Goal: Task Accomplishment & Management: Use online tool/utility

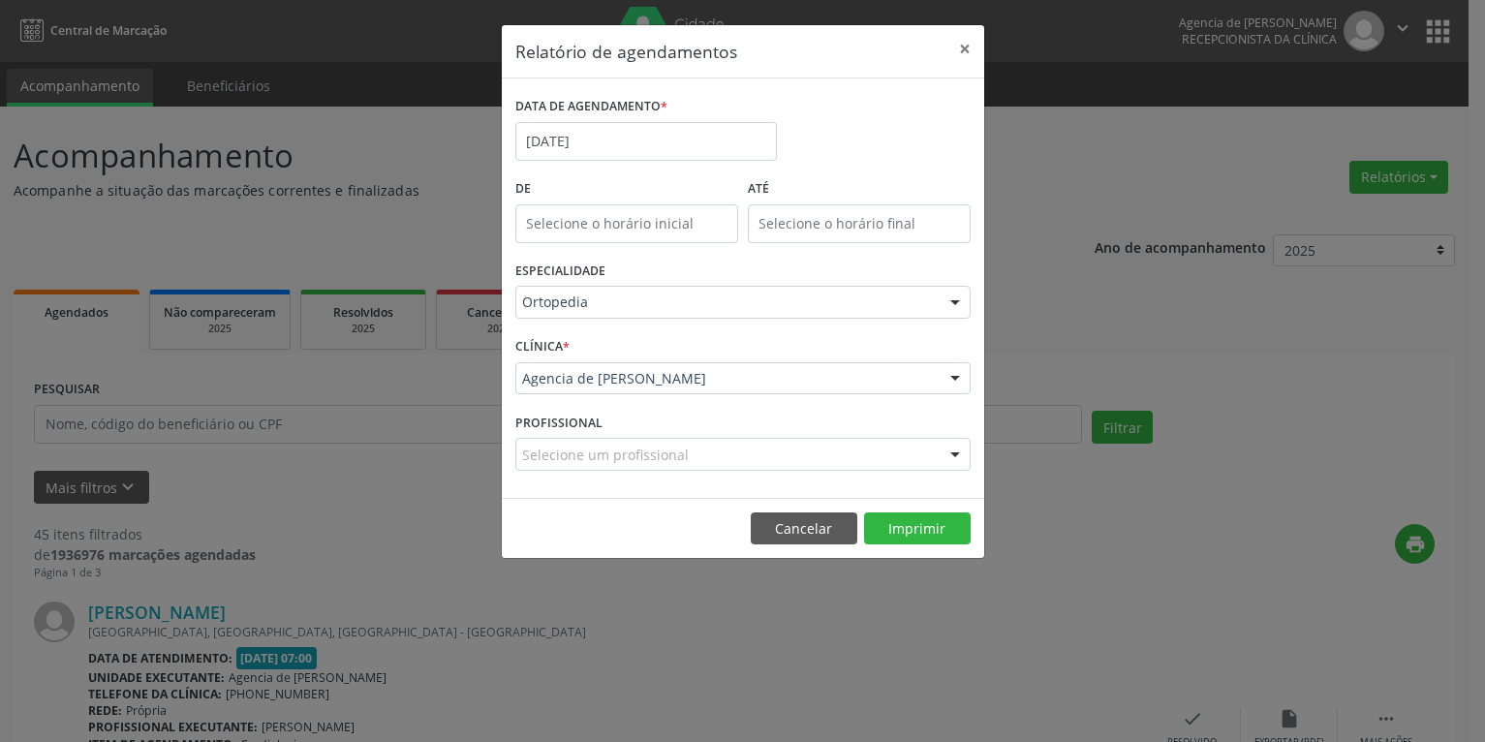
select select "9"
click at [707, 136] on input "[DATE]" at bounding box center [646, 141] width 262 height 39
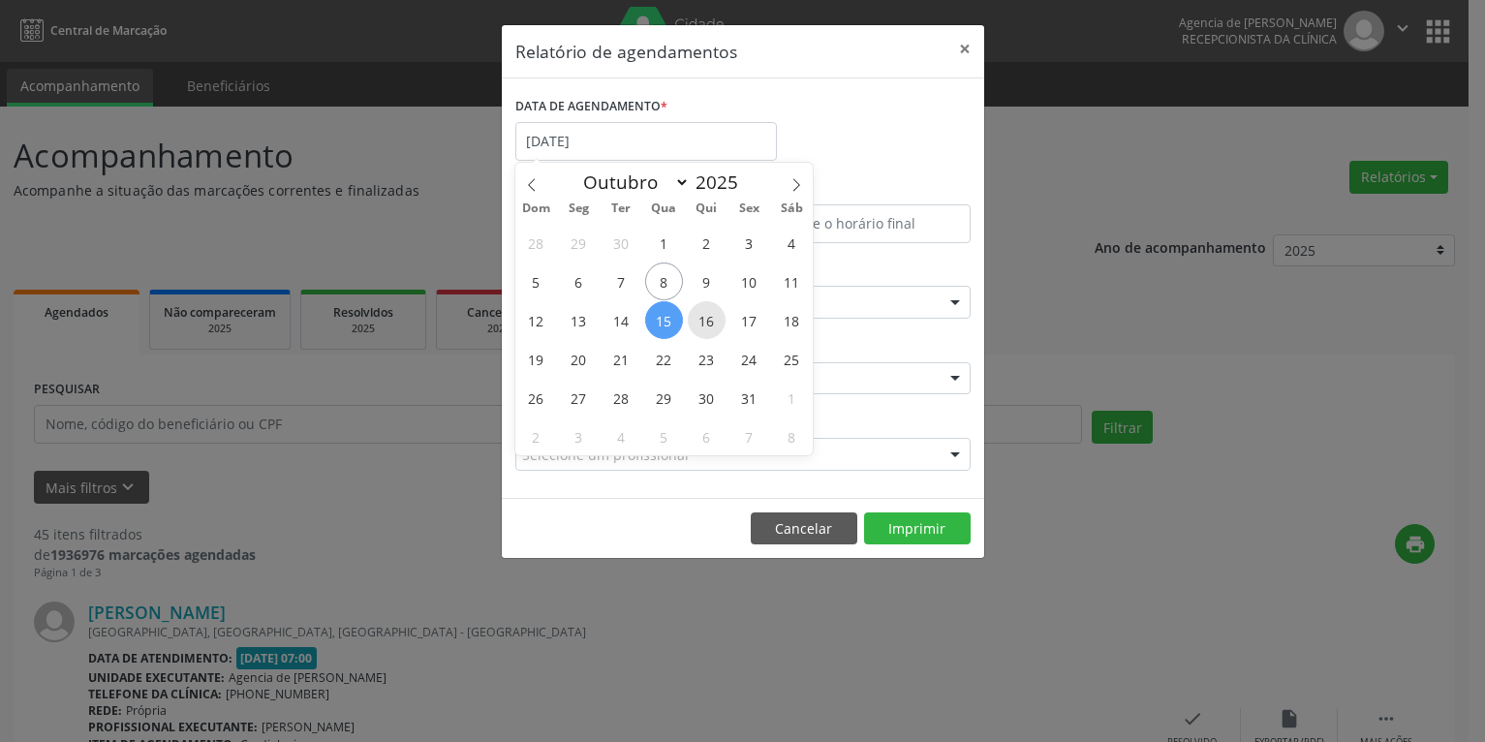
click at [702, 325] on span "16" at bounding box center [707, 320] width 38 height 38
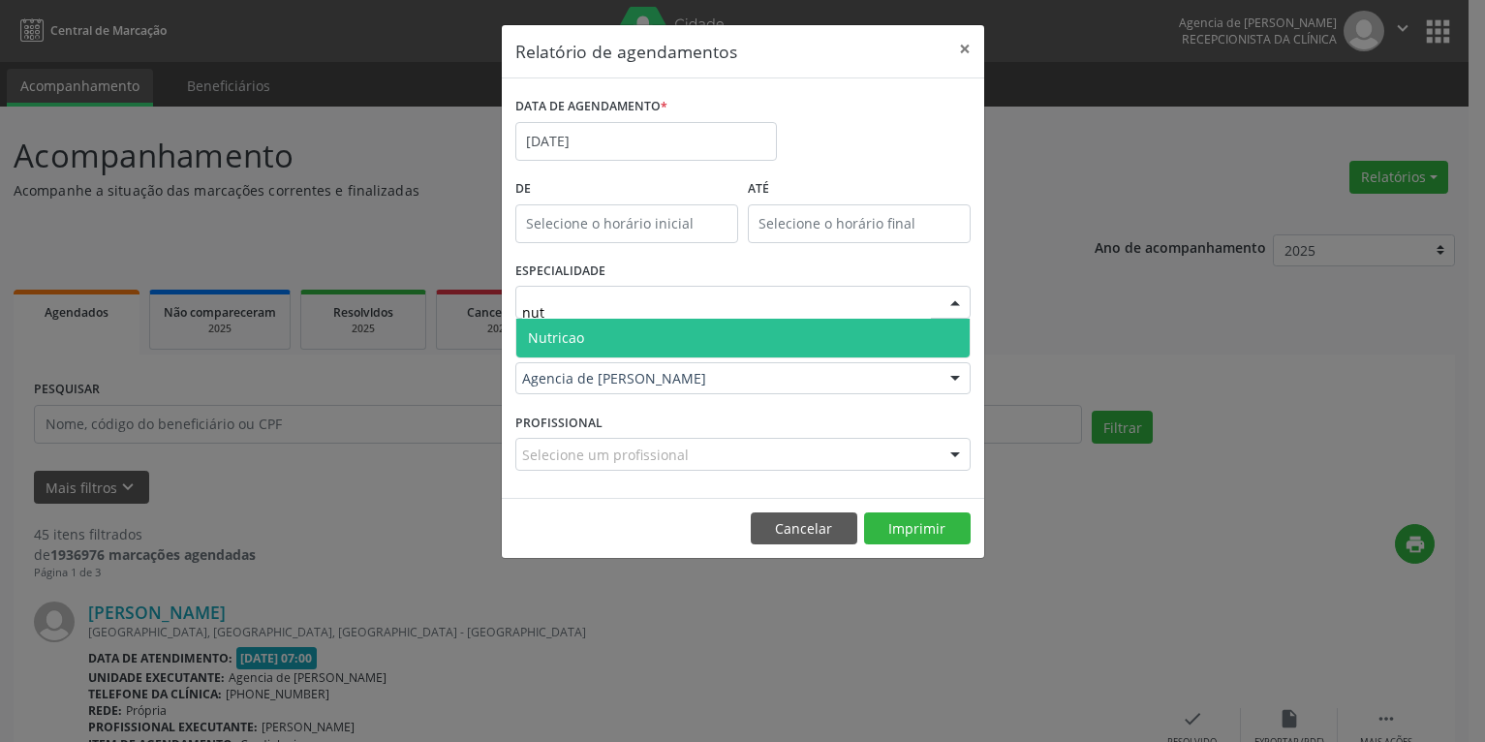
click at [724, 338] on span "Nutricao" at bounding box center [742, 338] width 453 height 39
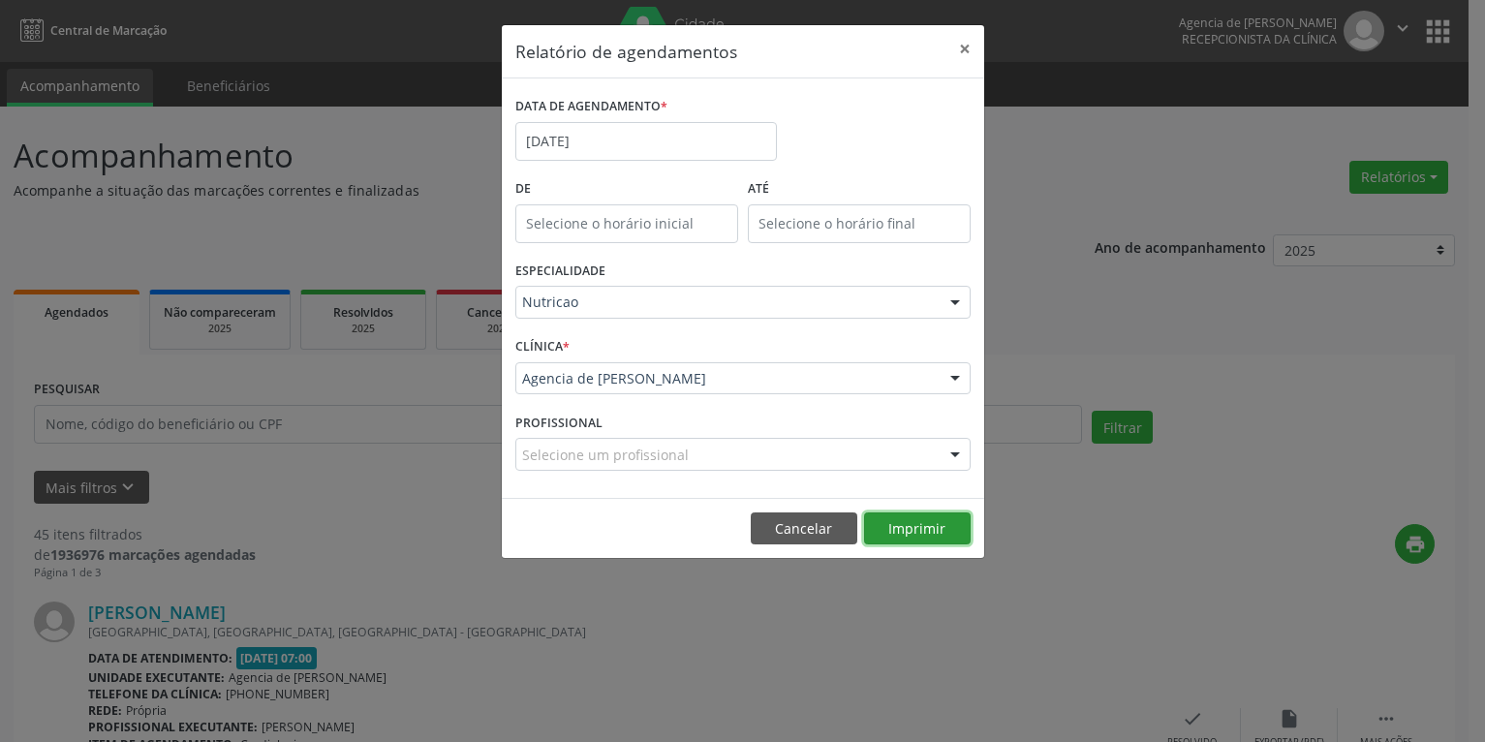
click at [918, 534] on button "Imprimir" at bounding box center [917, 528] width 107 height 33
click at [606, 155] on input "[DATE]" at bounding box center [646, 141] width 262 height 39
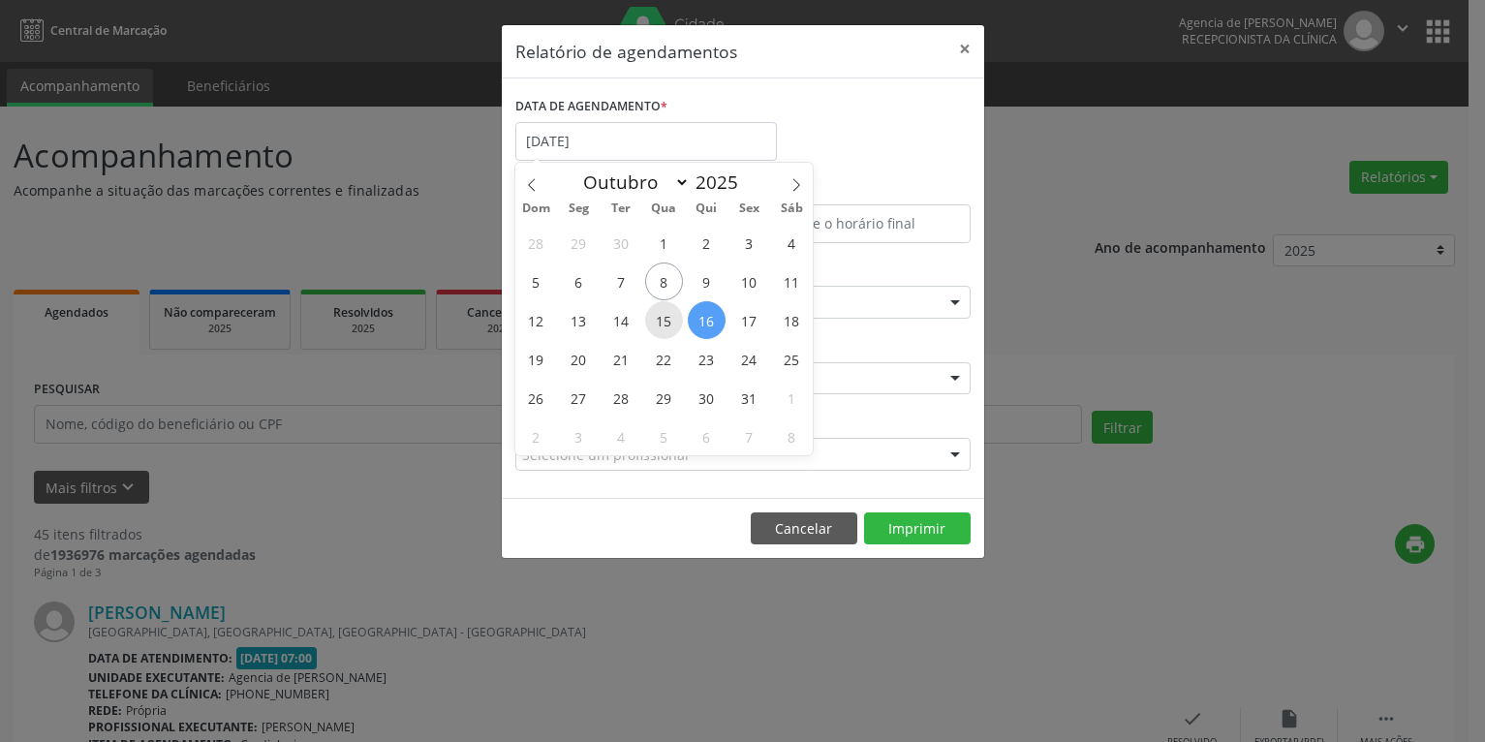
click at [673, 332] on span "15" at bounding box center [664, 320] width 38 height 38
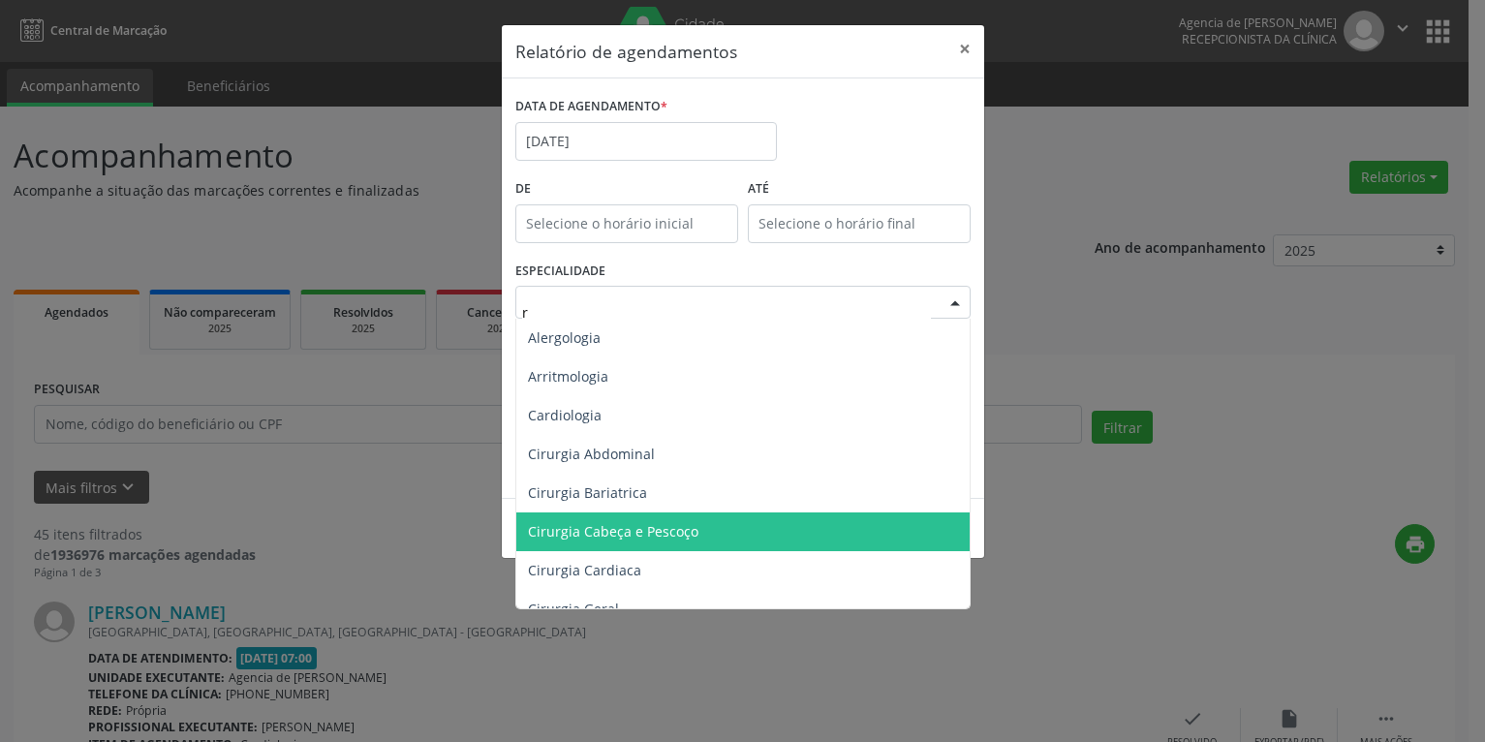
type input "re"
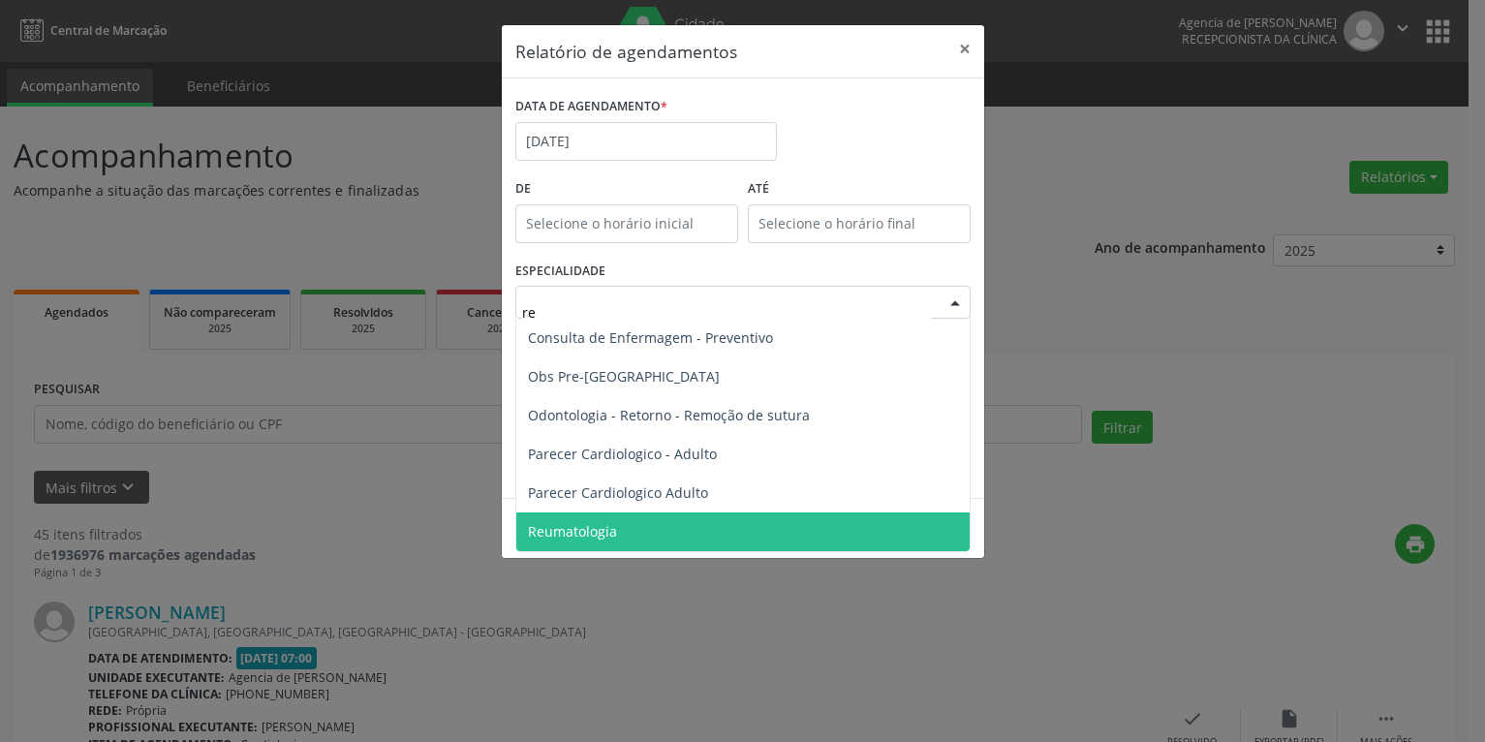
click at [672, 529] on span "Reumatologia" at bounding box center [742, 531] width 453 height 39
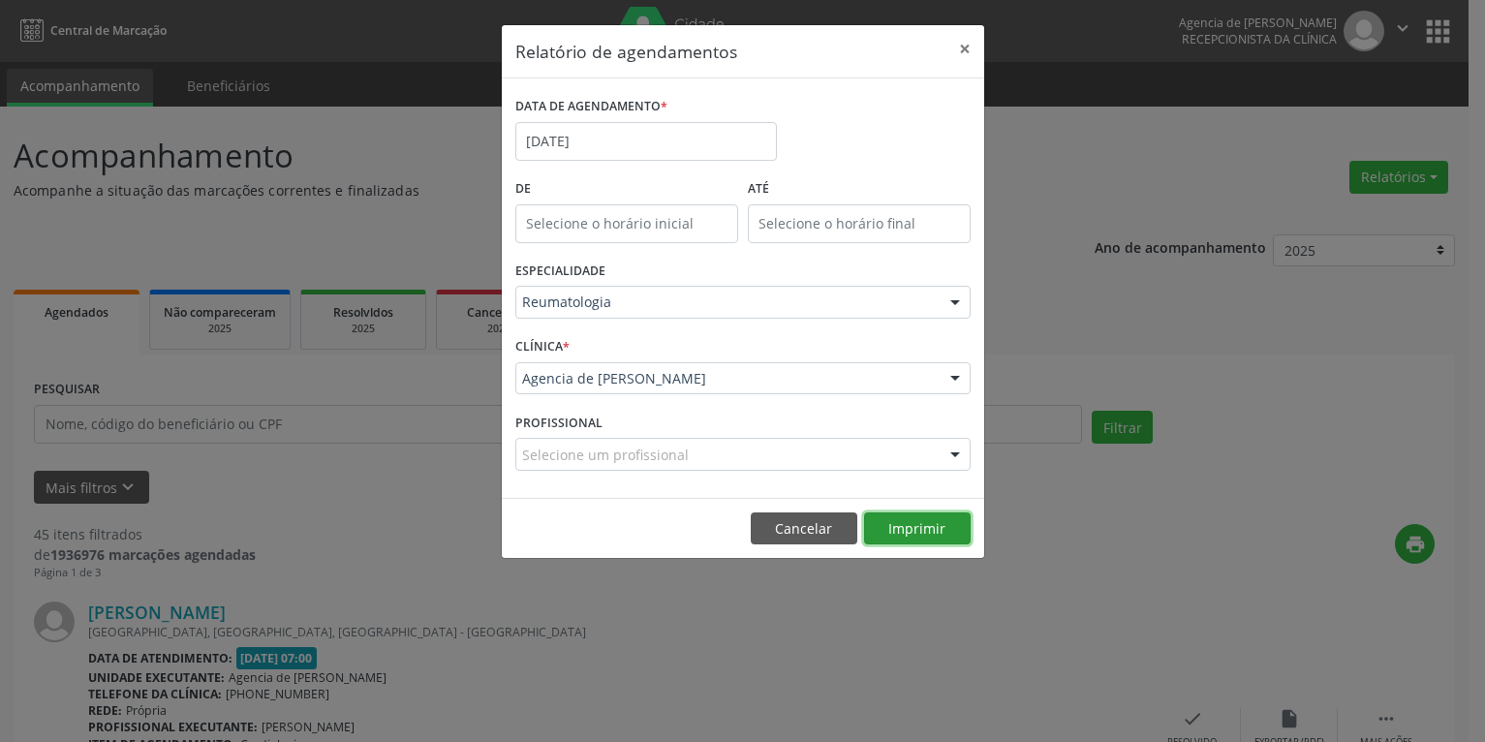
click at [909, 530] on button "Imprimir" at bounding box center [917, 528] width 107 height 33
click at [643, 126] on input "[DATE]" at bounding box center [646, 141] width 262 height 39
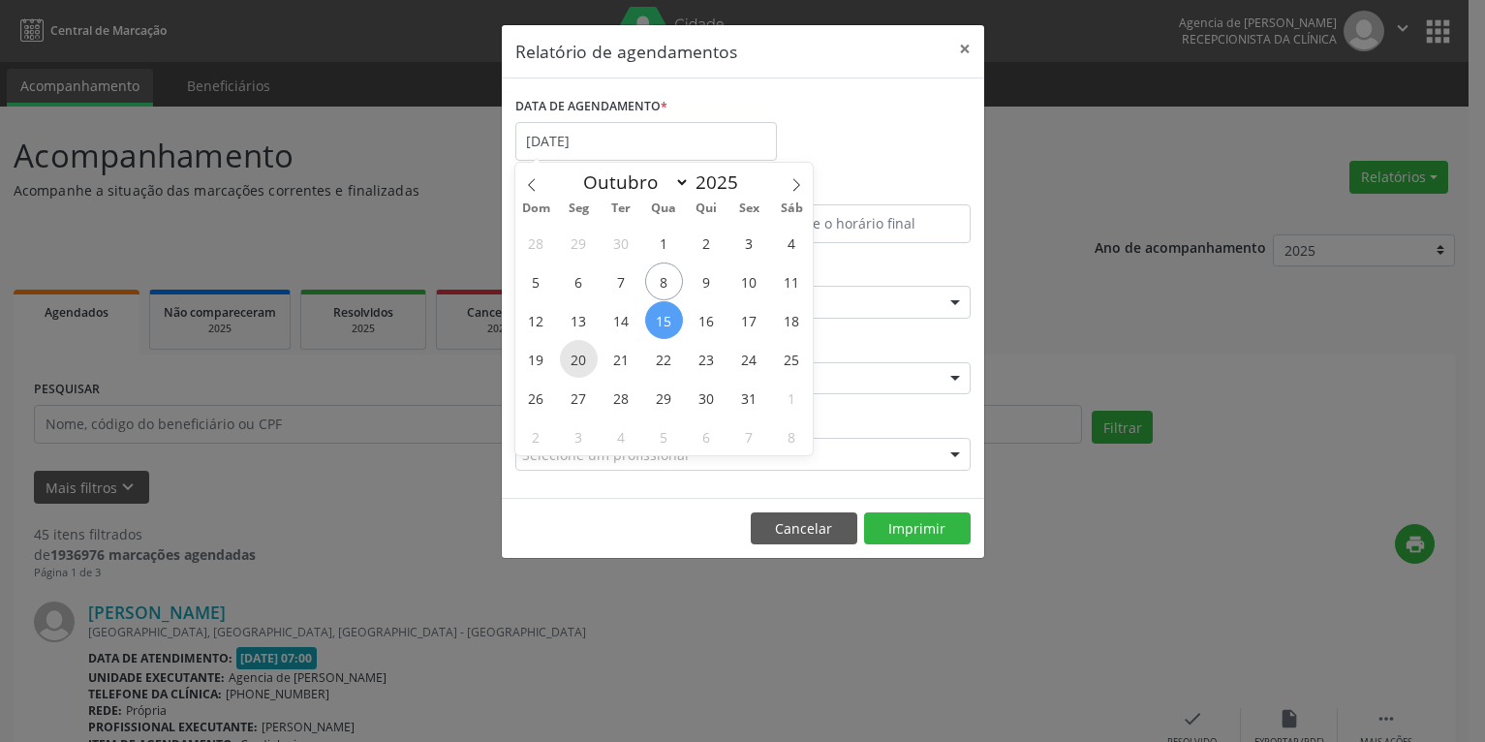
click at [582, 373] on span "20" at bounding box center [579, 359] width 38 height 38
type input "[DATE]"
click at [582, 373] on span "20" at bounding box center [579, 359] width 38 height 38
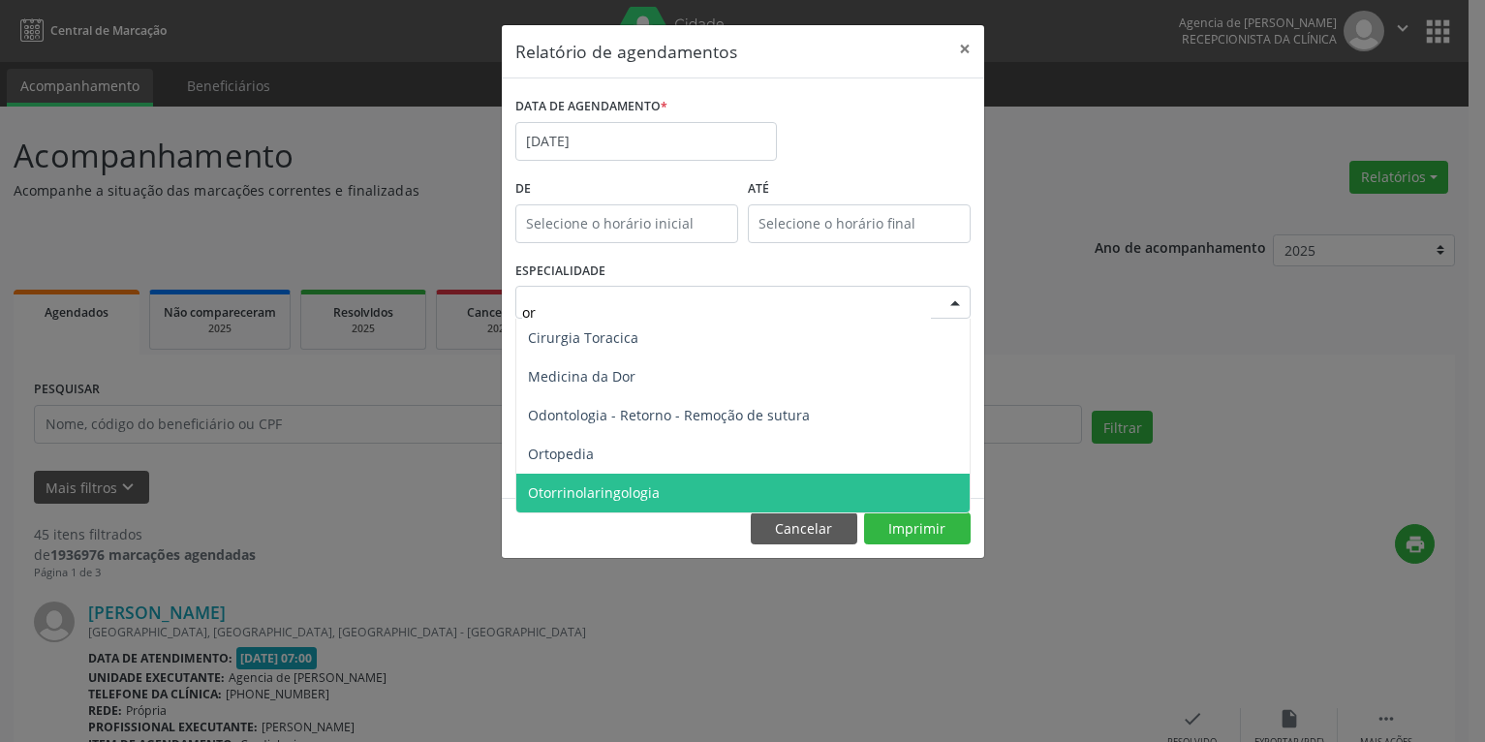
type input "ort"
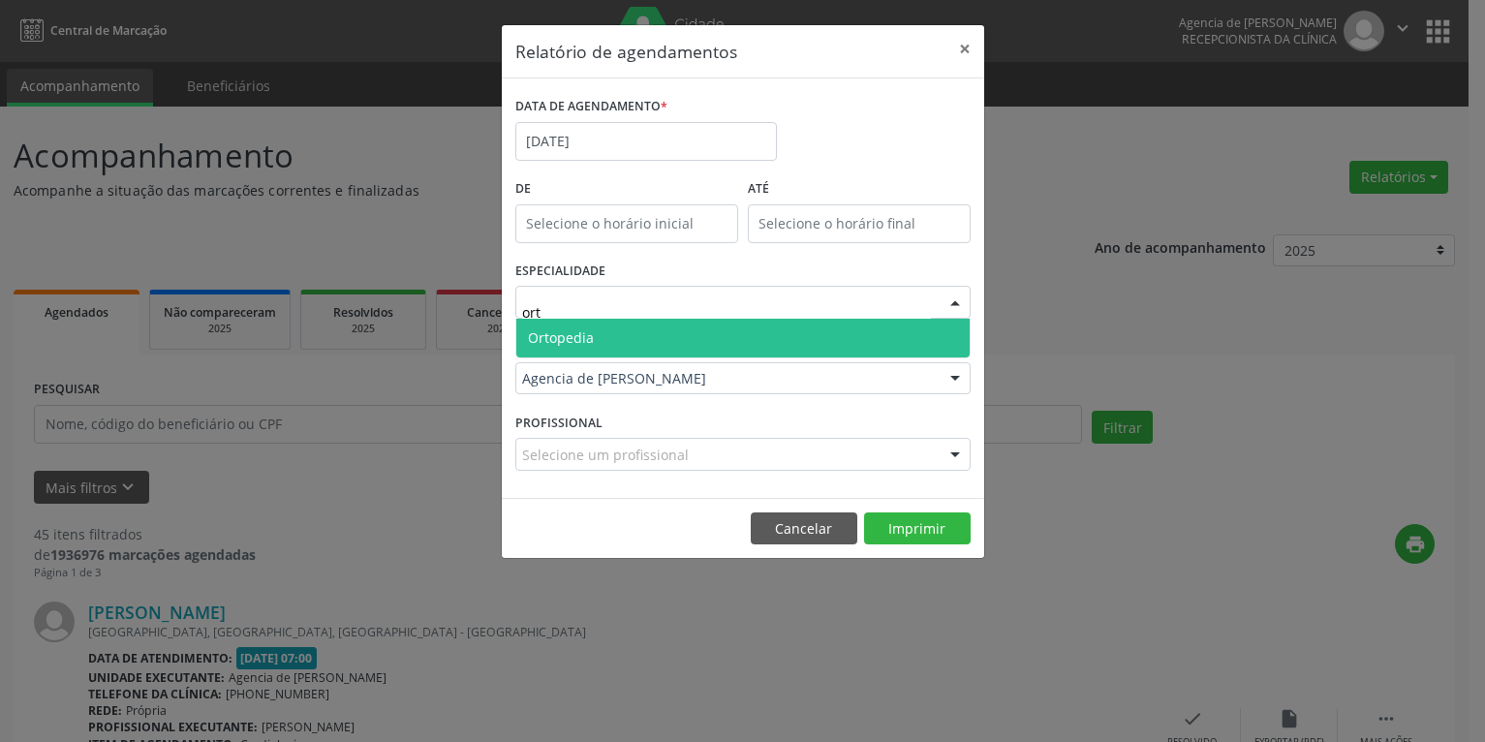
click at [694, 334] on span "Ortopedia" at bounding box center [742, 338] width 453 height 39
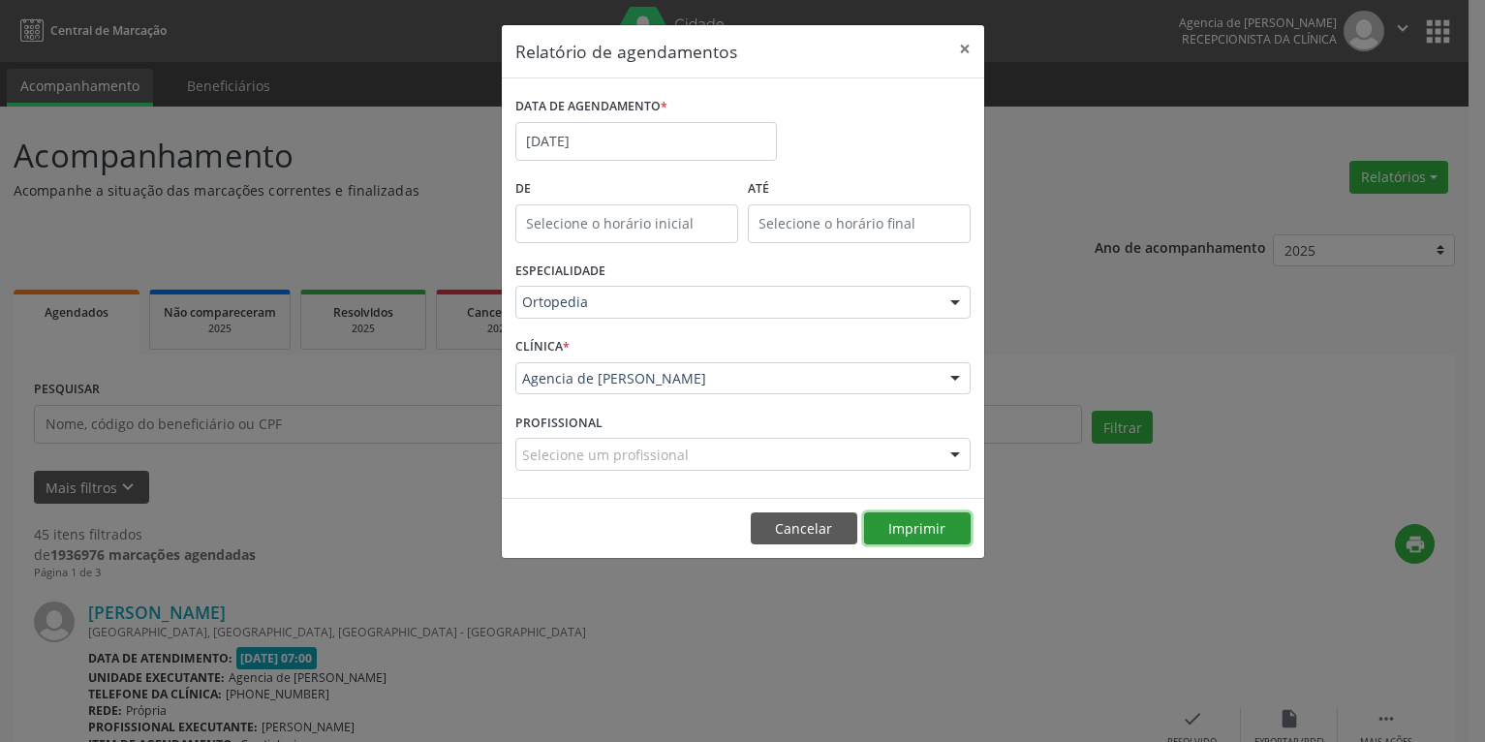
click at [948, 531] on button "Imprimir" at bounding box center [917, 528] width 107 height 33
click at [572, 153] on input "[DATE]" at bounding box center [646, 141] width 262 height 39
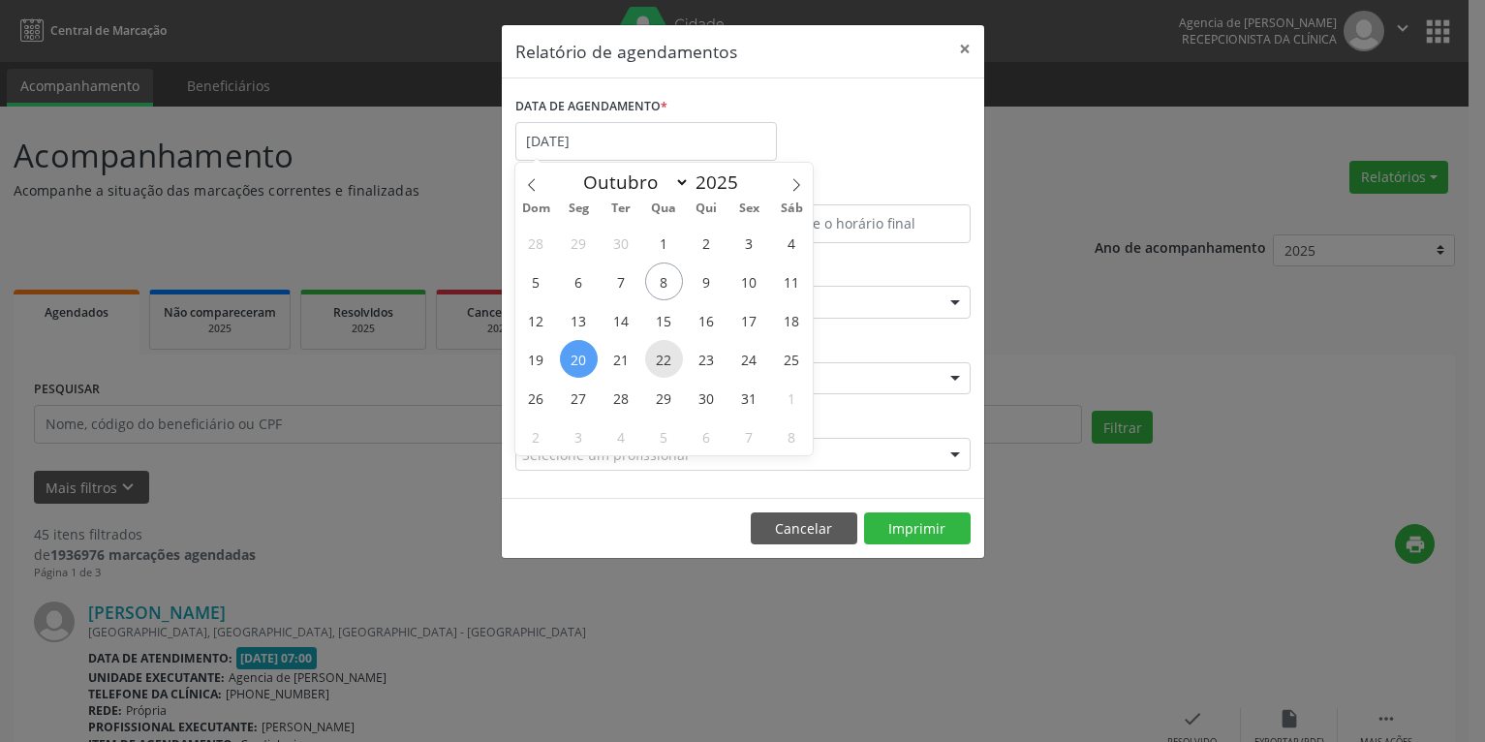
click at [664, 363] on span "22" at bounding box center [664, 359] width 38 height 38
type input "[DATE]"
click at [664, 363] on span "22" at bounding box center [664, 359] width 38 height 38
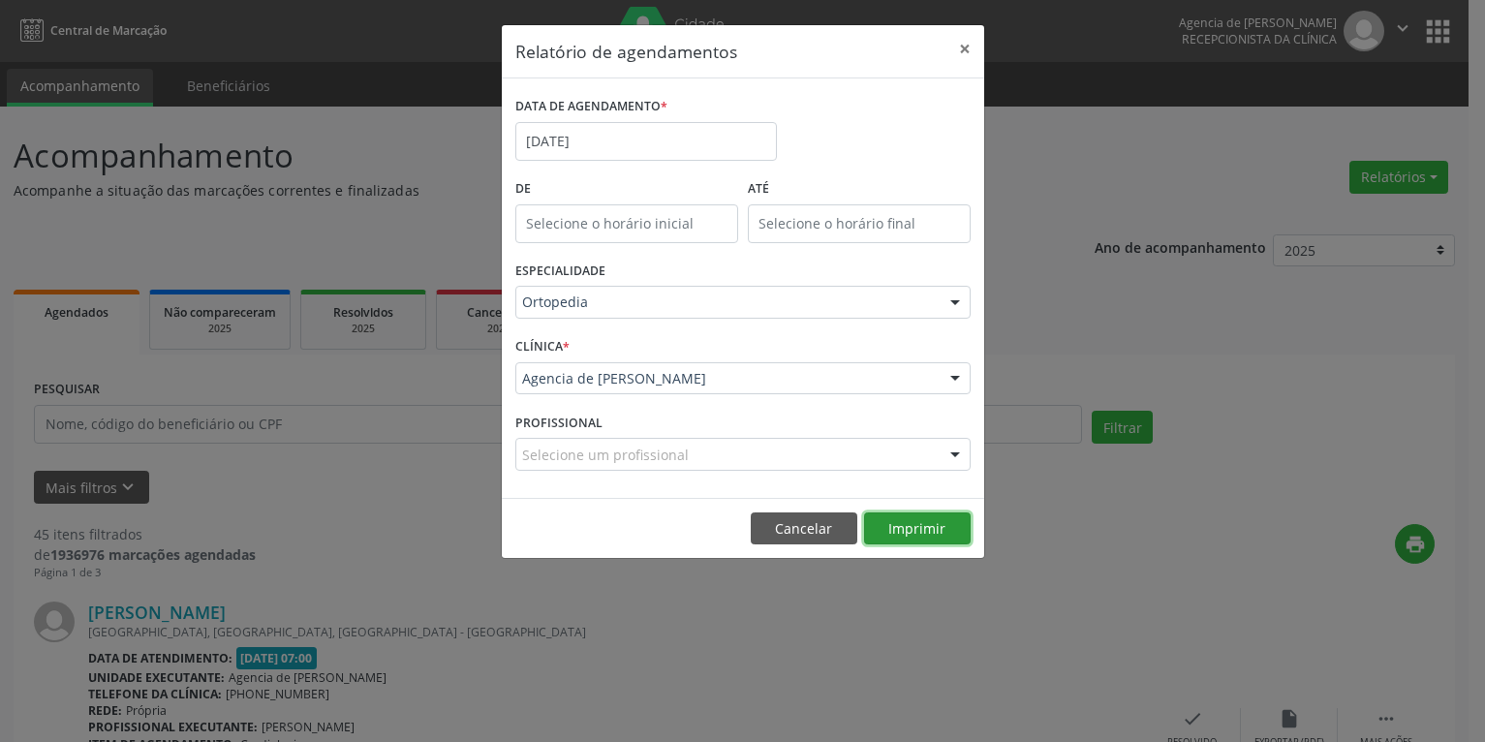
click at [910, 518] on button "Imprimir" at bounding box center [917, 528] width 107 height 33
click at [632, 150] on input "[DATE]" at bounding box center [646, 141] width 262 height 39
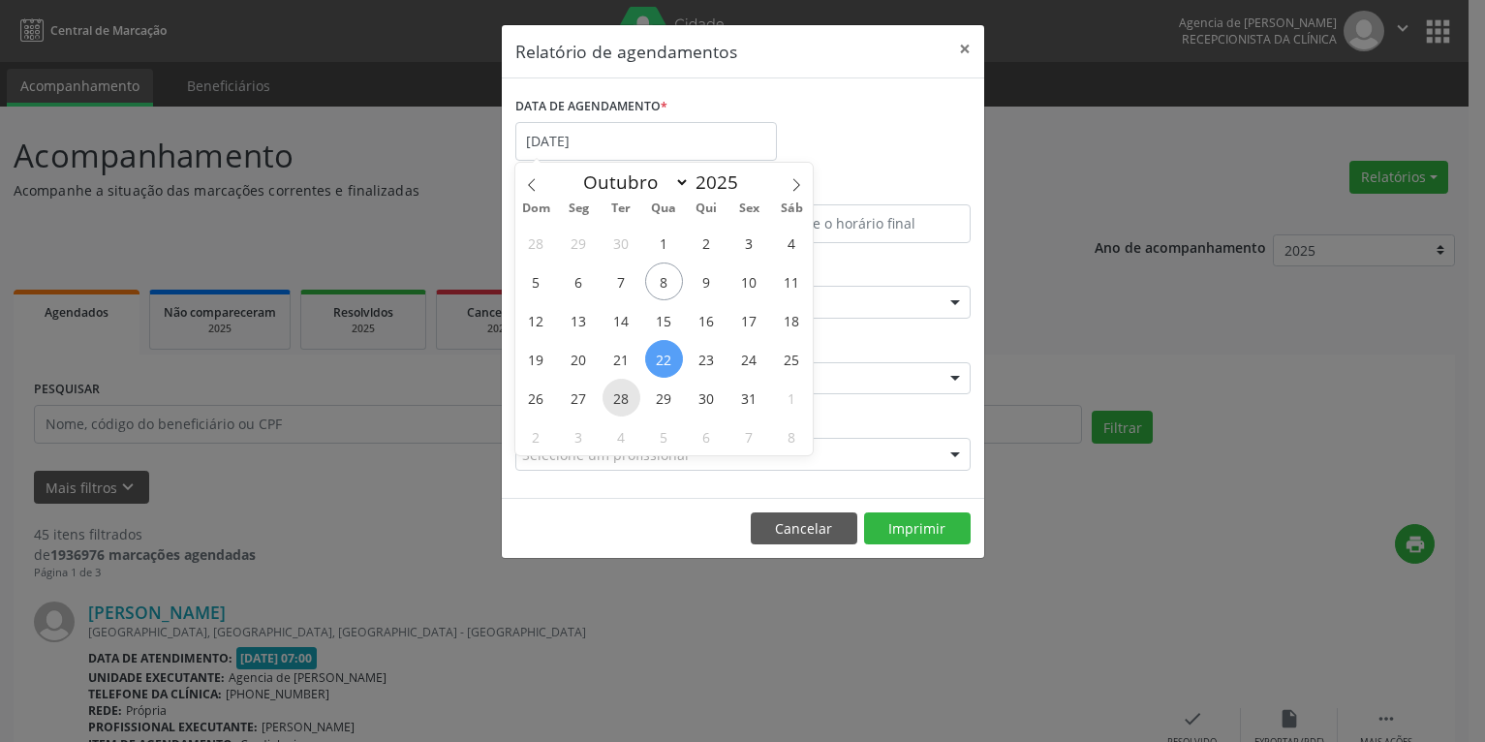
click at [625, 394] on span "28" at bounding box center [621, 398] width 38 height 38
type input "[DATE]"
click at [626, 396] on span "28" at bounding box center [621, 398] width 38 height 38
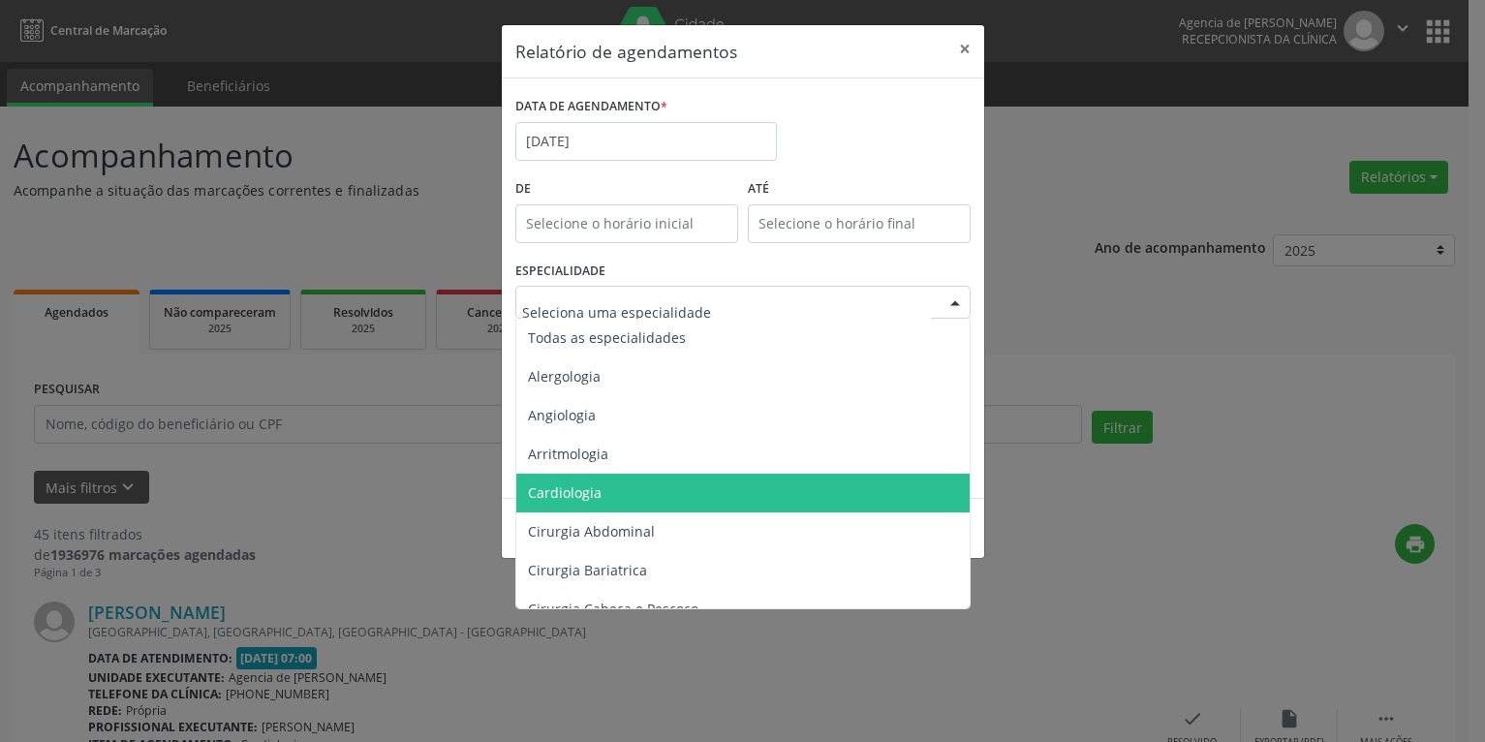
click at [702, 492] on span "Cardiologia" at bounding box center [744, 493] width 456 height 39
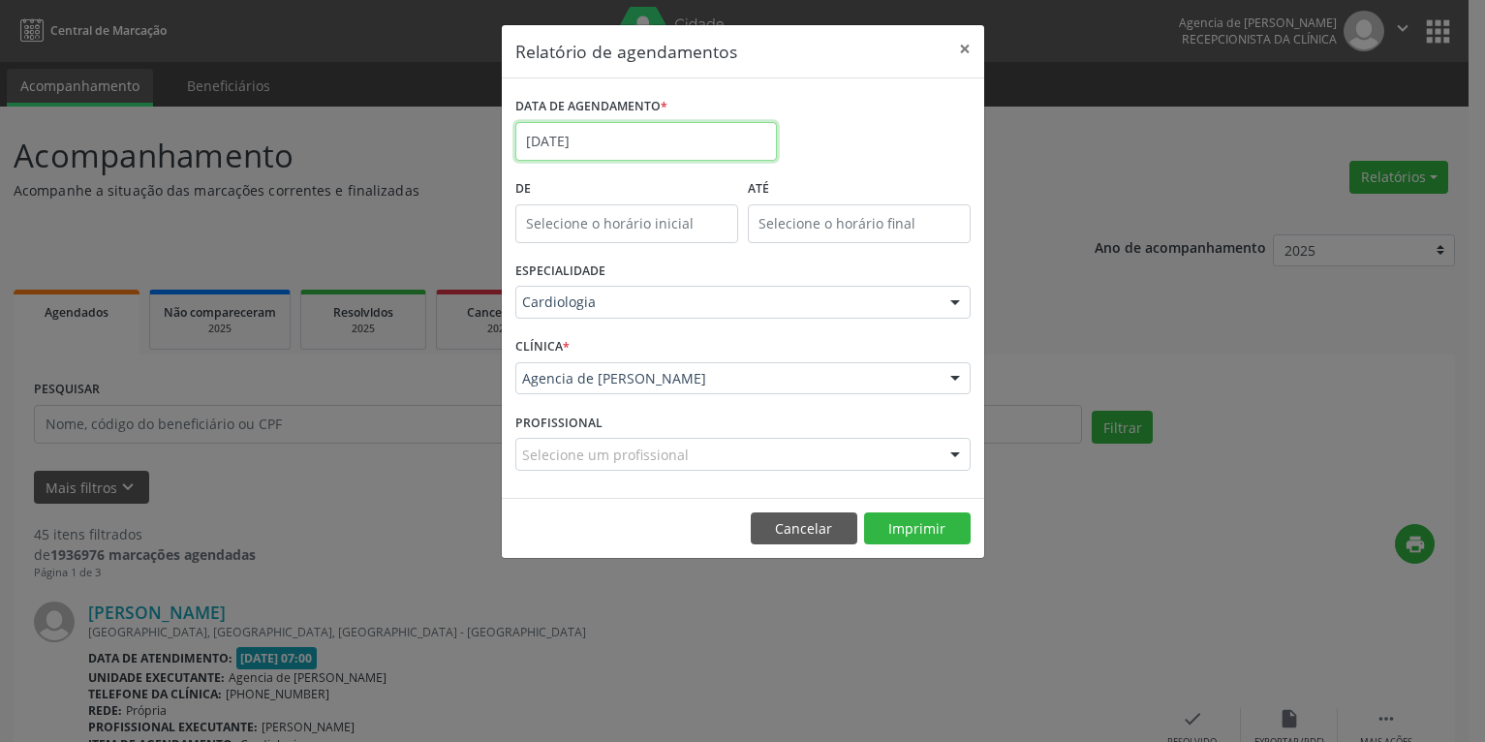
click at [652, 139] on input "[DATE]" at bounding box center [646, 141] width 262 height 39
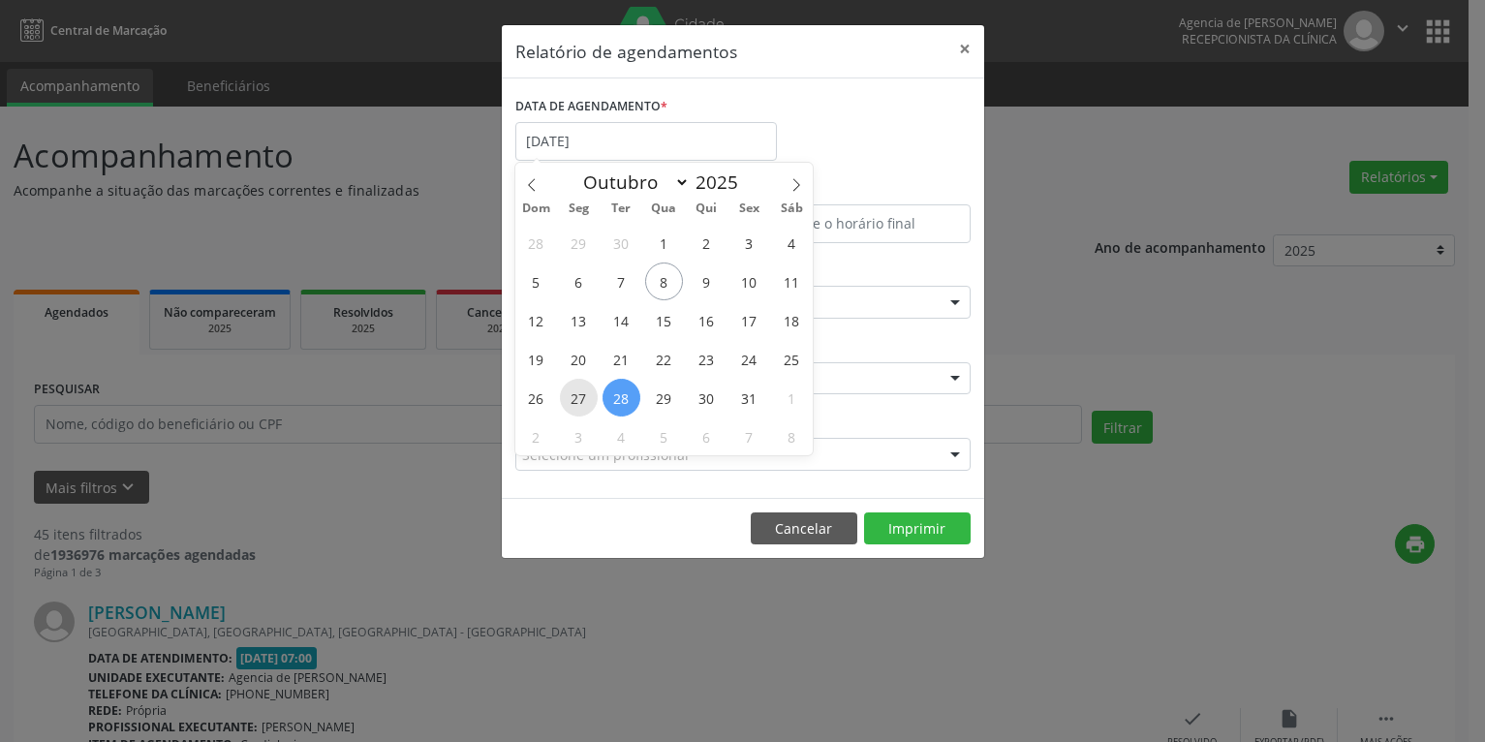
click at [580, 399] on span "27" at bounding box center [579, 398] width 38 height 38
type input "[DATE]"
click at [580, 399] on span "27" at bounding box center [579, 398] width 38 height 38
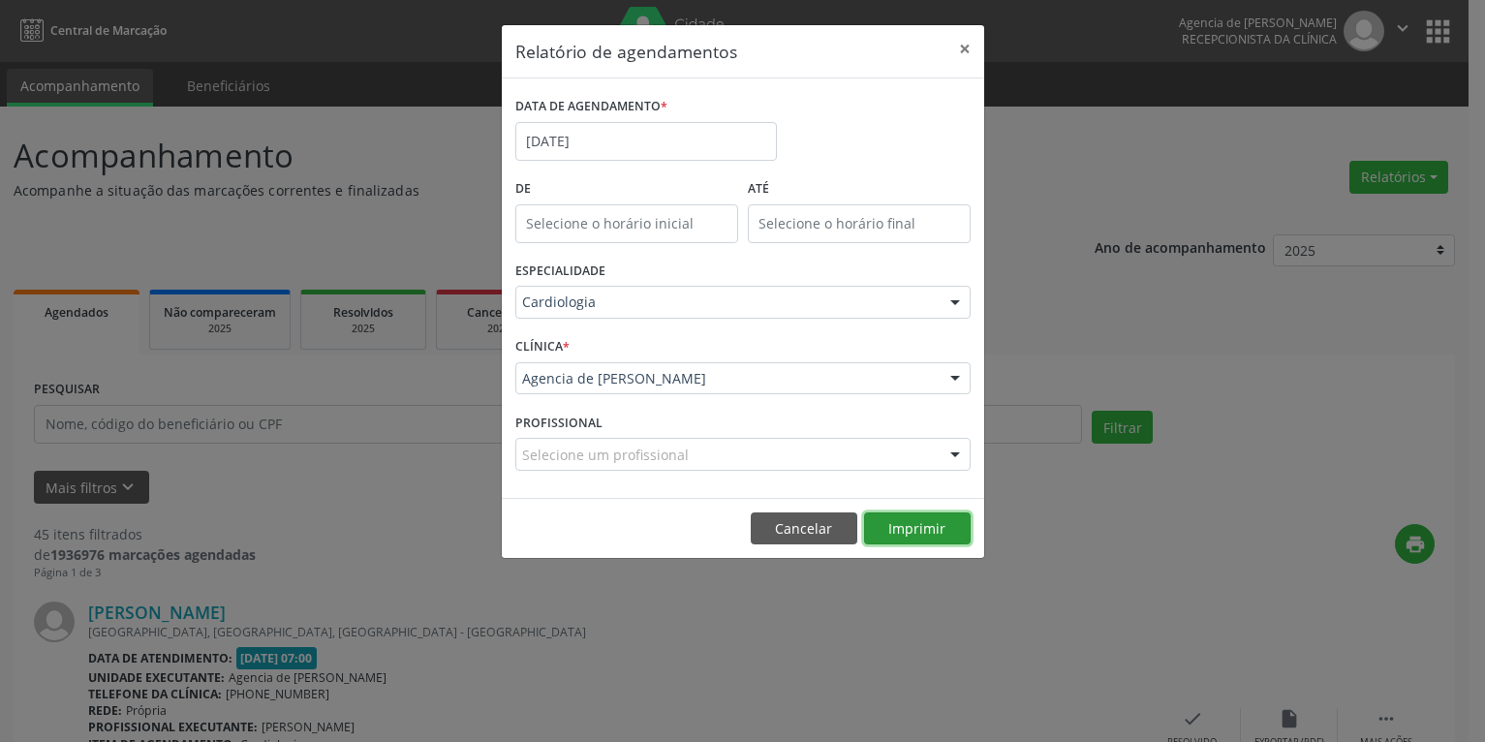
click at [929, 529] on button "Imprimir" at bounding box center [917, 528] width 107 height 33
click at [656, 144] on input "[DATE]" at bounding box center [646, 141] width 262 height 39
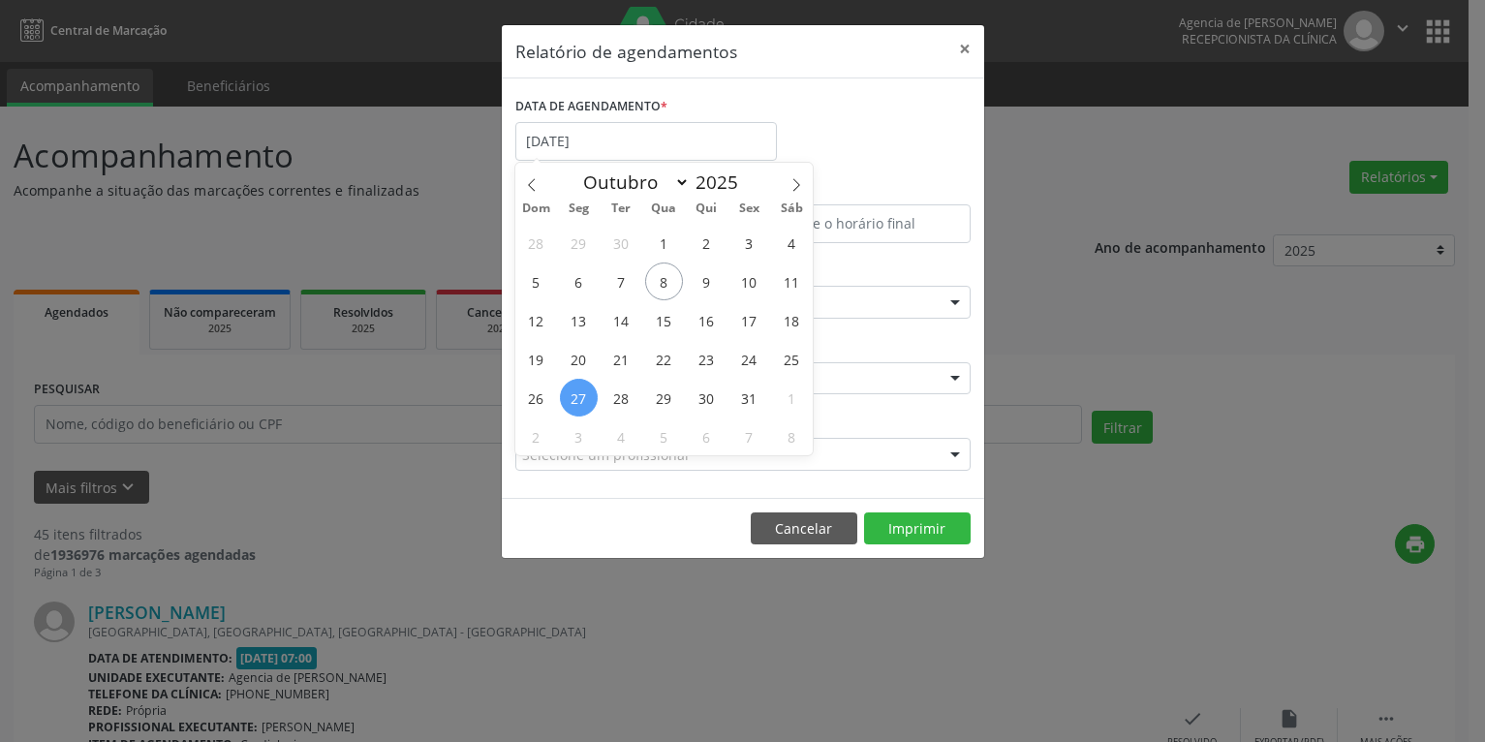
click at [575, 402] on span "27" at bounding box center [579, 398] width 38 height 38
type input "[DATE]"
click at [577, 402] on span "27" at bounding box center [579, 398] width 38 height 38
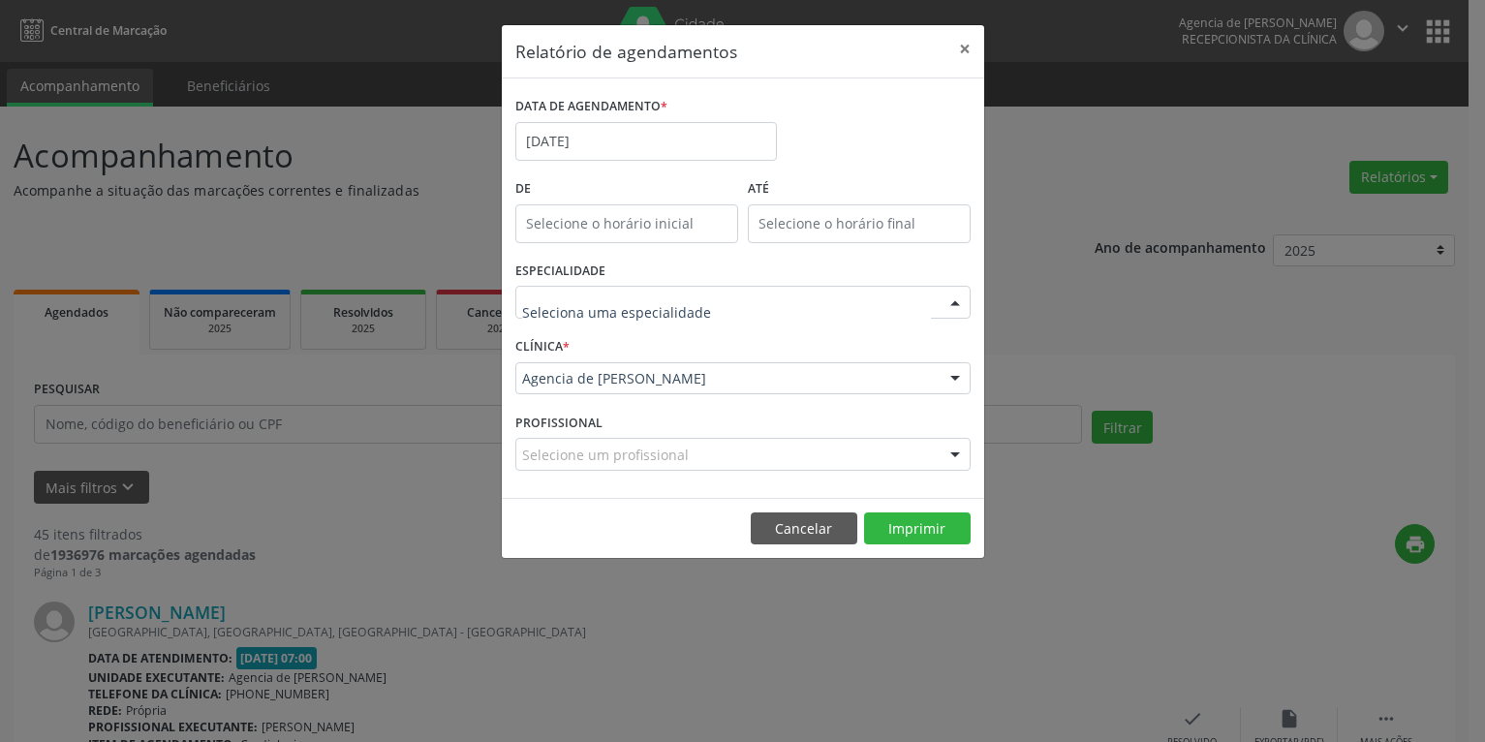
click at [604, 314] on div at bounding box center [742, 302] width 455 height 33
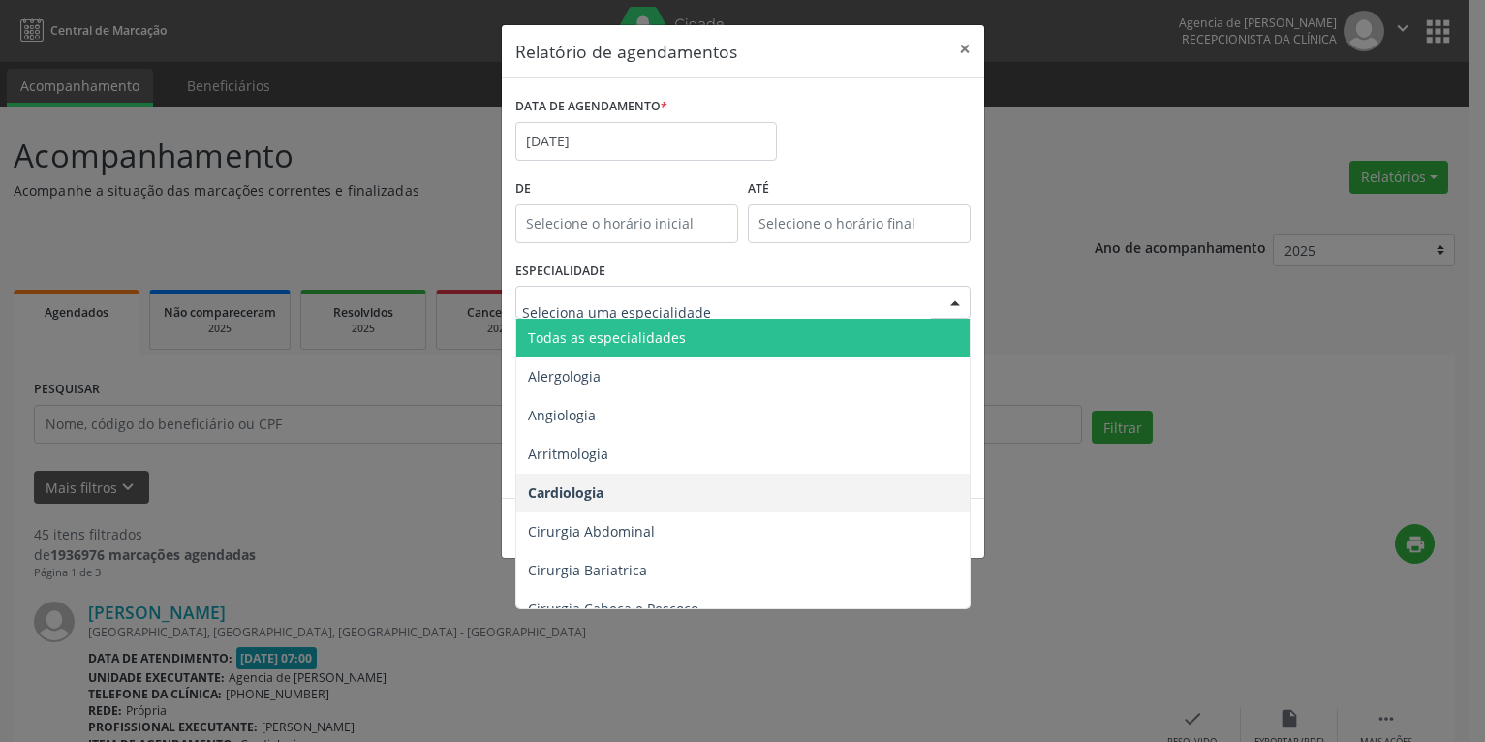
click at [614, 354] on span "Todas as especialidades" at bounding box center [744, 338] width 456 height 39
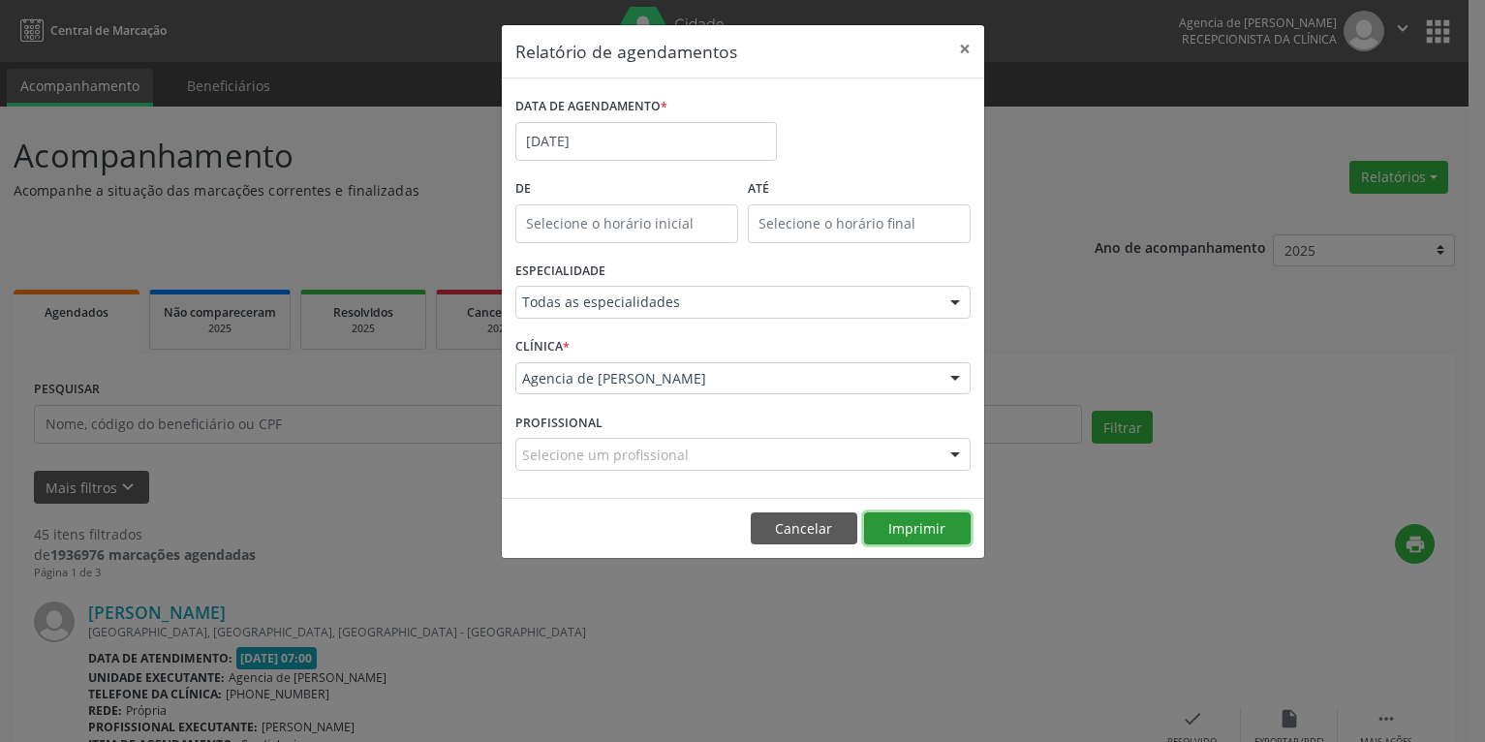
click at [936, 530] on button "Imprimir" at bounding box center [917, 528] width 107 height 33
click at [962, 45] on button "×" at bounding box center [964, 48] width 39 height 47
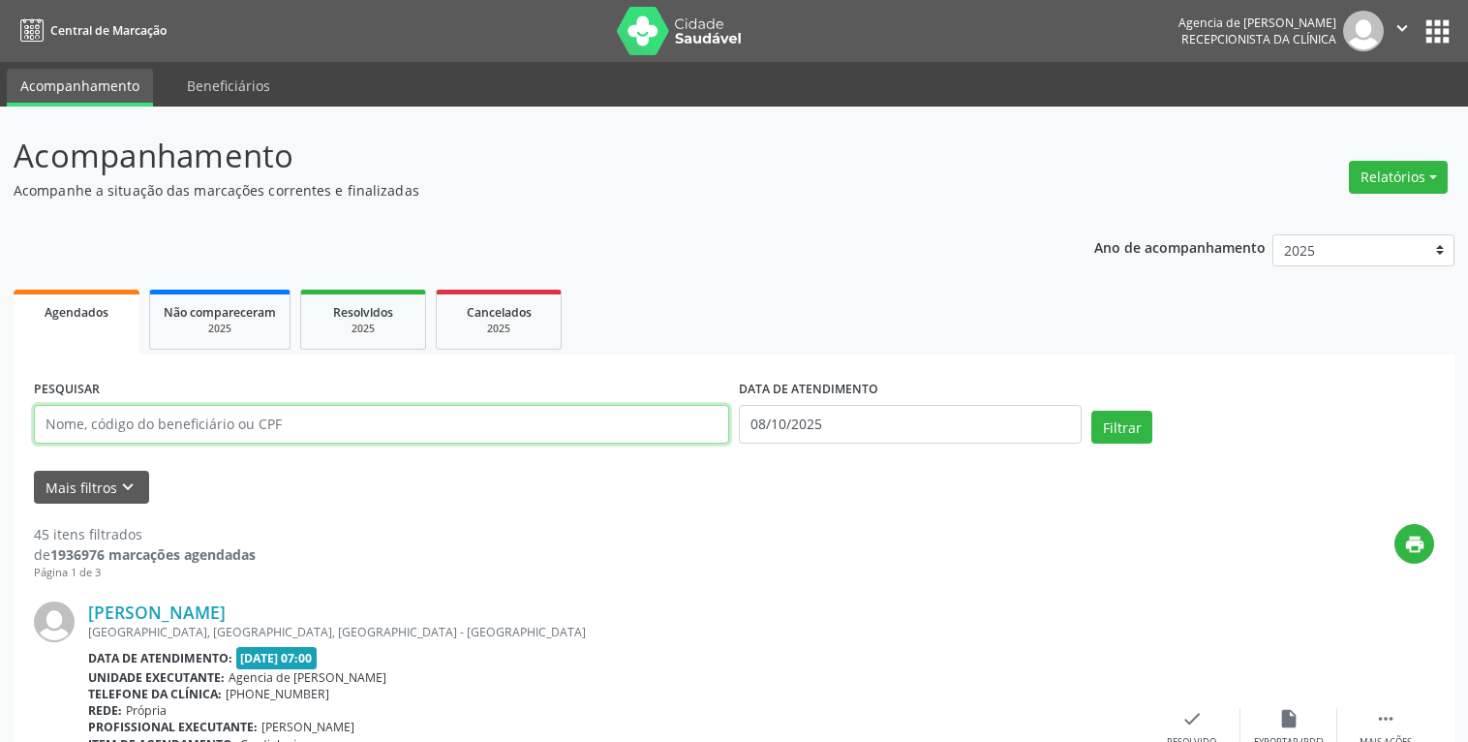
click at [498, 430] on input "text" at bounding box center [381, 424] width 695 height 39
click at [513, 417] on input "text" at bounding box center [381, 424] width 695 height 39
type input "03523670403"
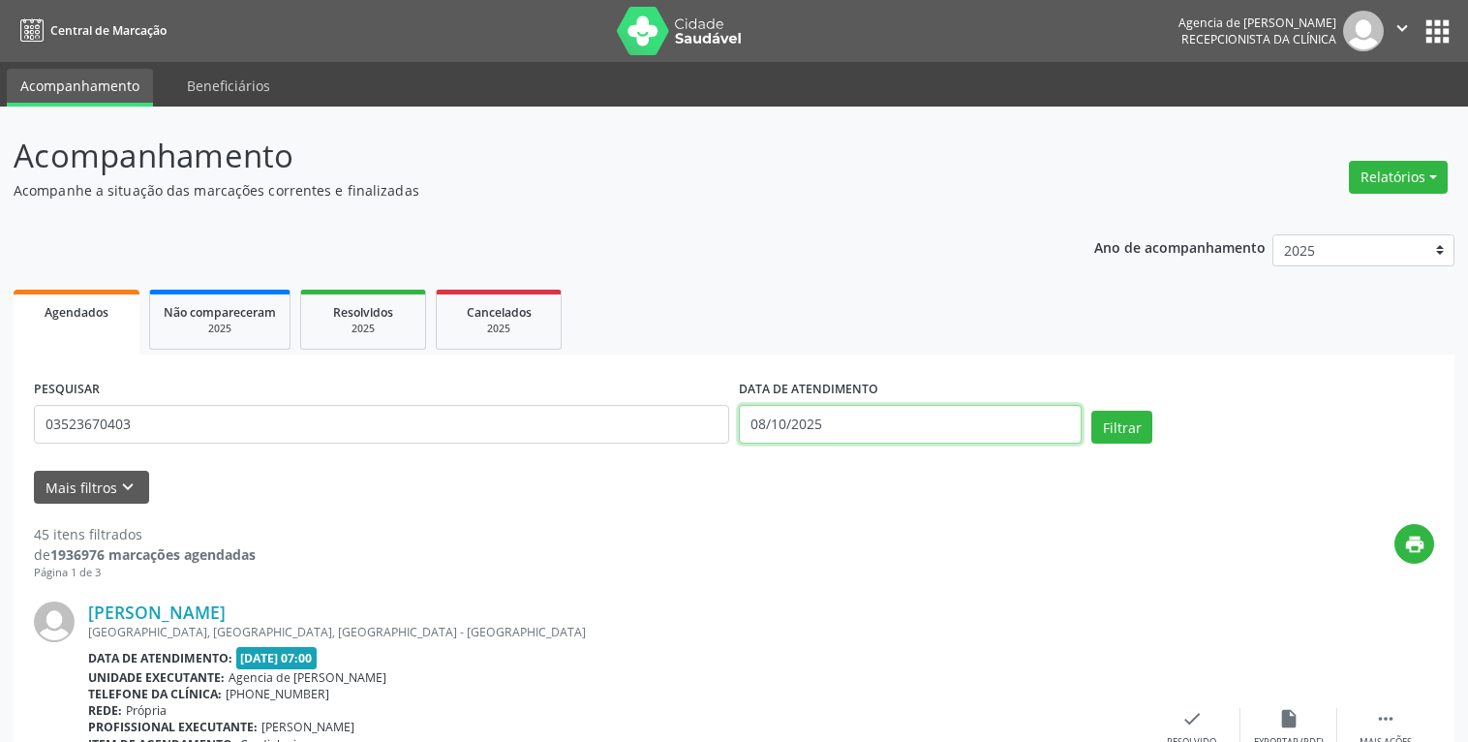
click at [967, 433] on input "08/10/2025" at bounding box center [910, 424] width 343 height 39
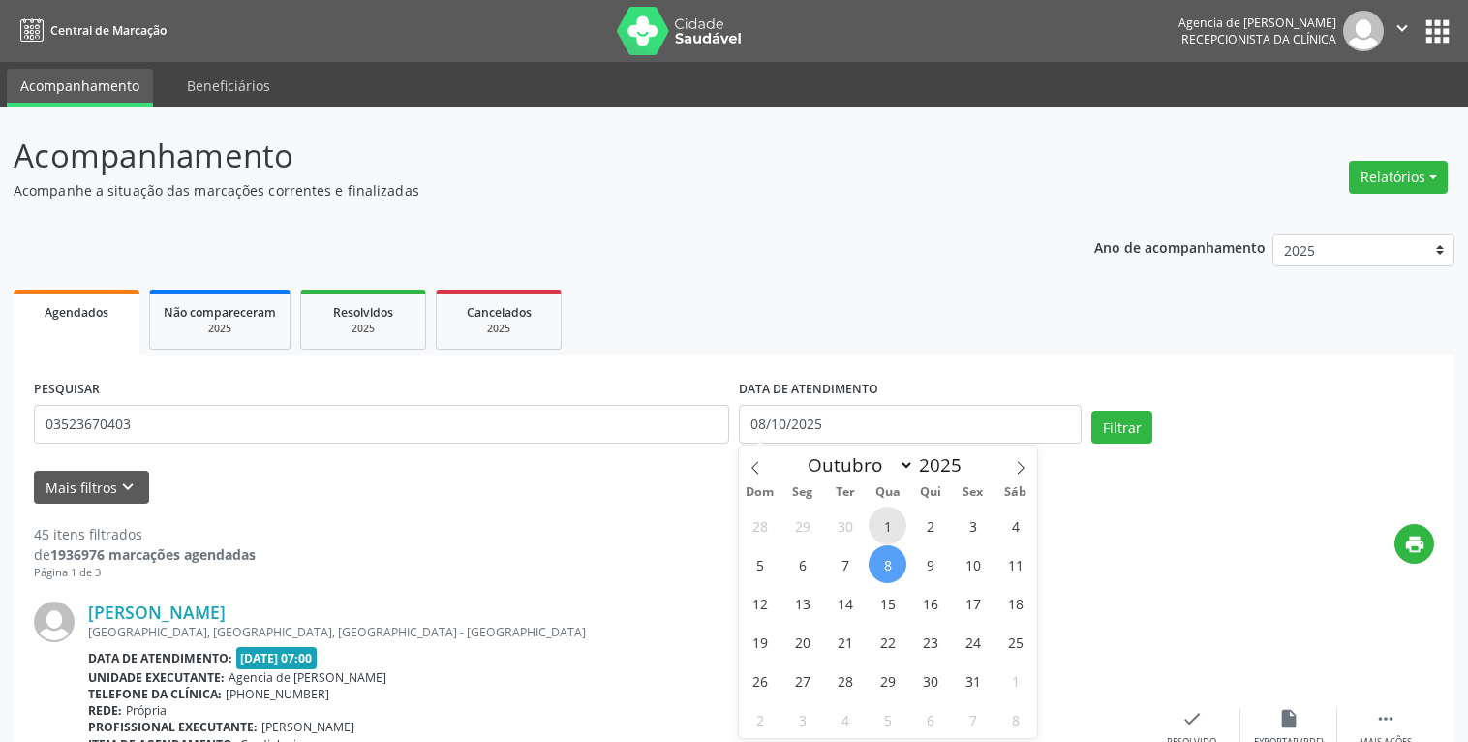
click at [885, 531] on span "1" at bounding box center [888, 526] width 38 height 38
type input "01/10/2025"
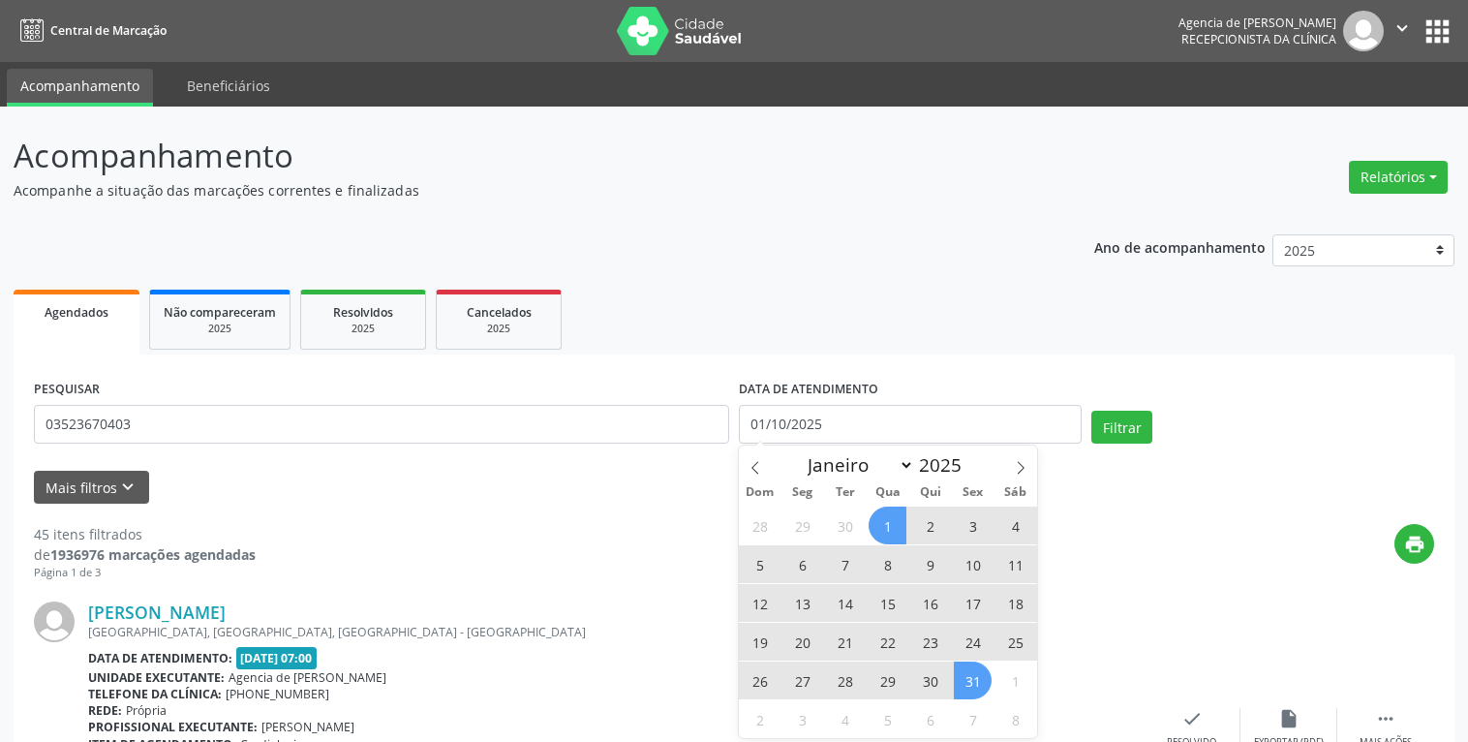
click at [966, 684] on span "31" at bounding box center [973, 681] width 38 height 38
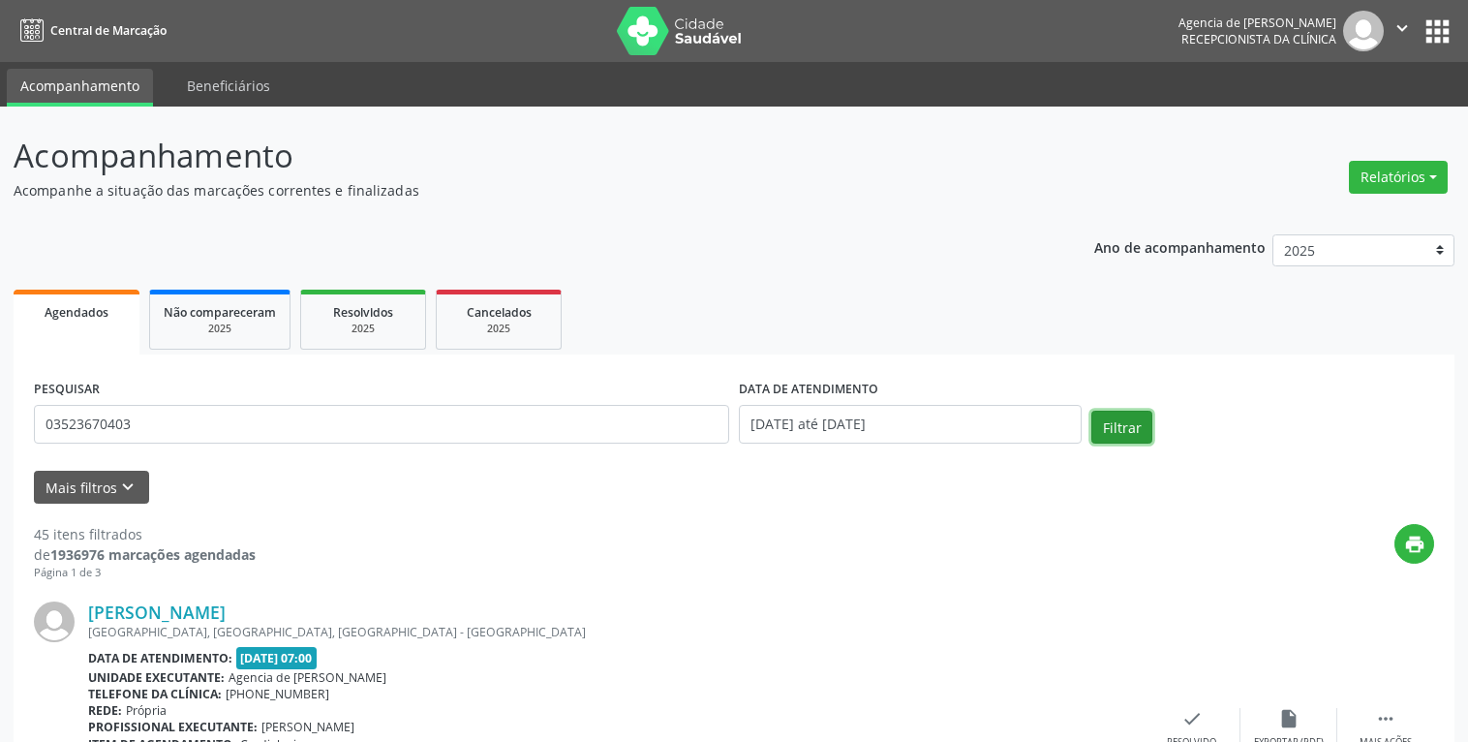
click at [1110, 434] on button "Filtrar" at bounding box center [1122, 427] width 61 height 33
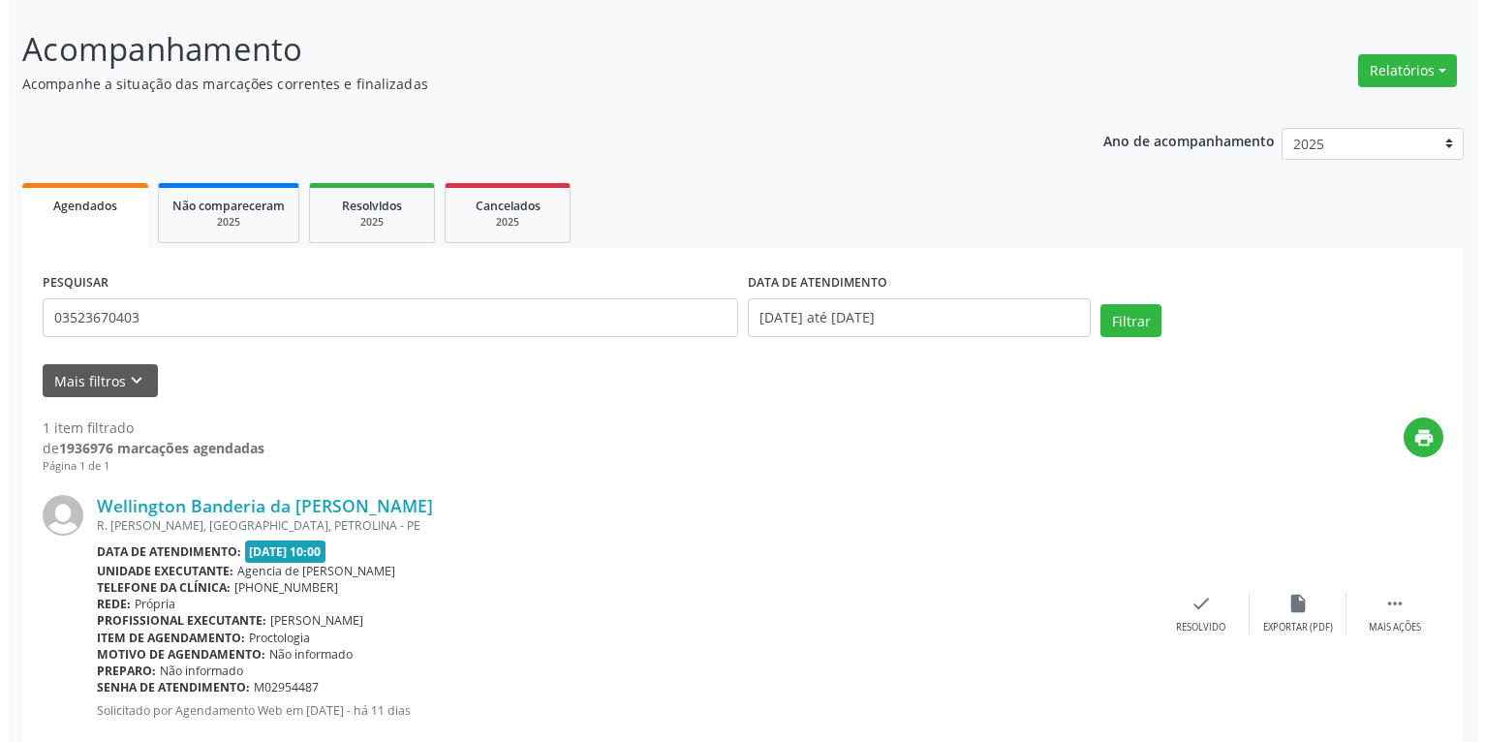
scroll to position [151, 0]
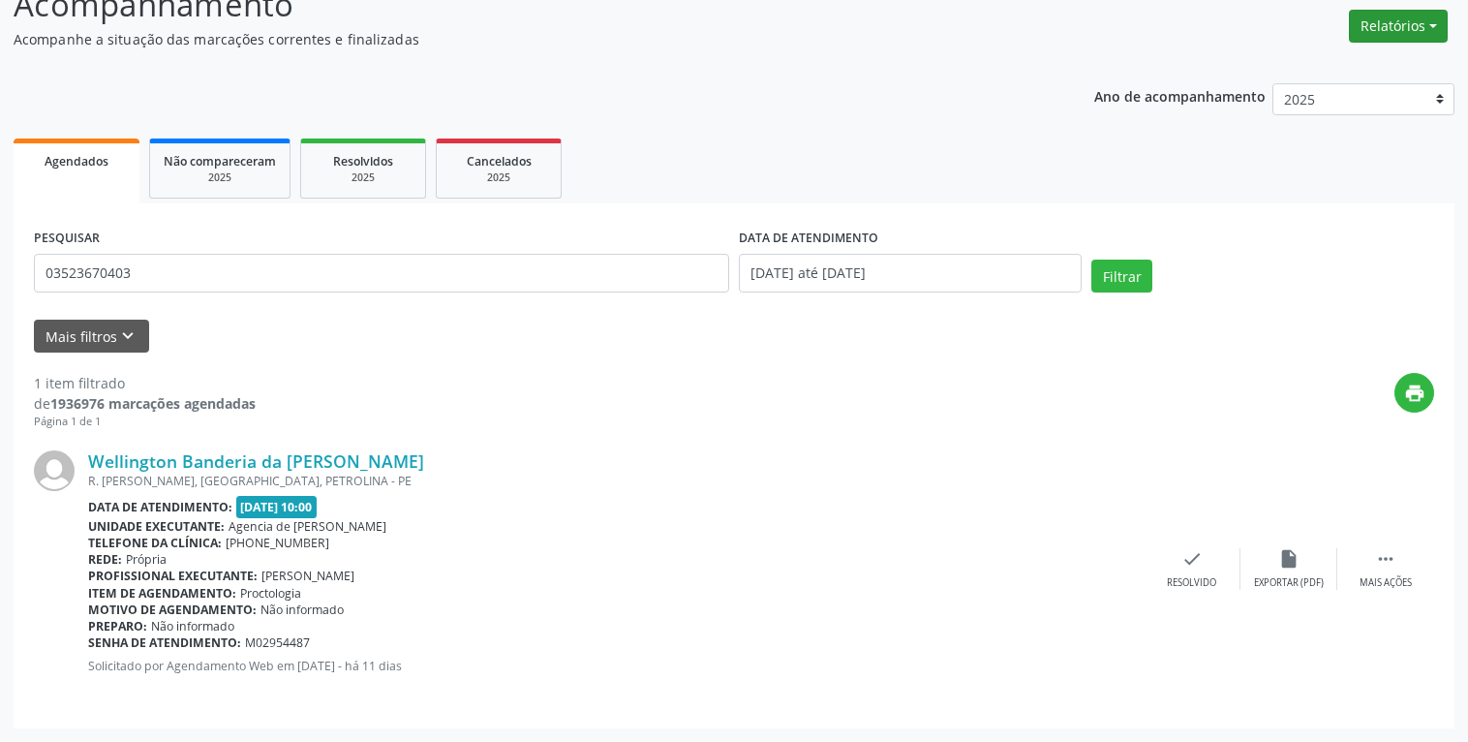
click at [1408, 31] on button "Relatórios" at bounding box center [1398, 26] width 99 height 33
click at [1336, 69] on link "Agendamentos" at bounding box center [1345, 67] width 208 height 27
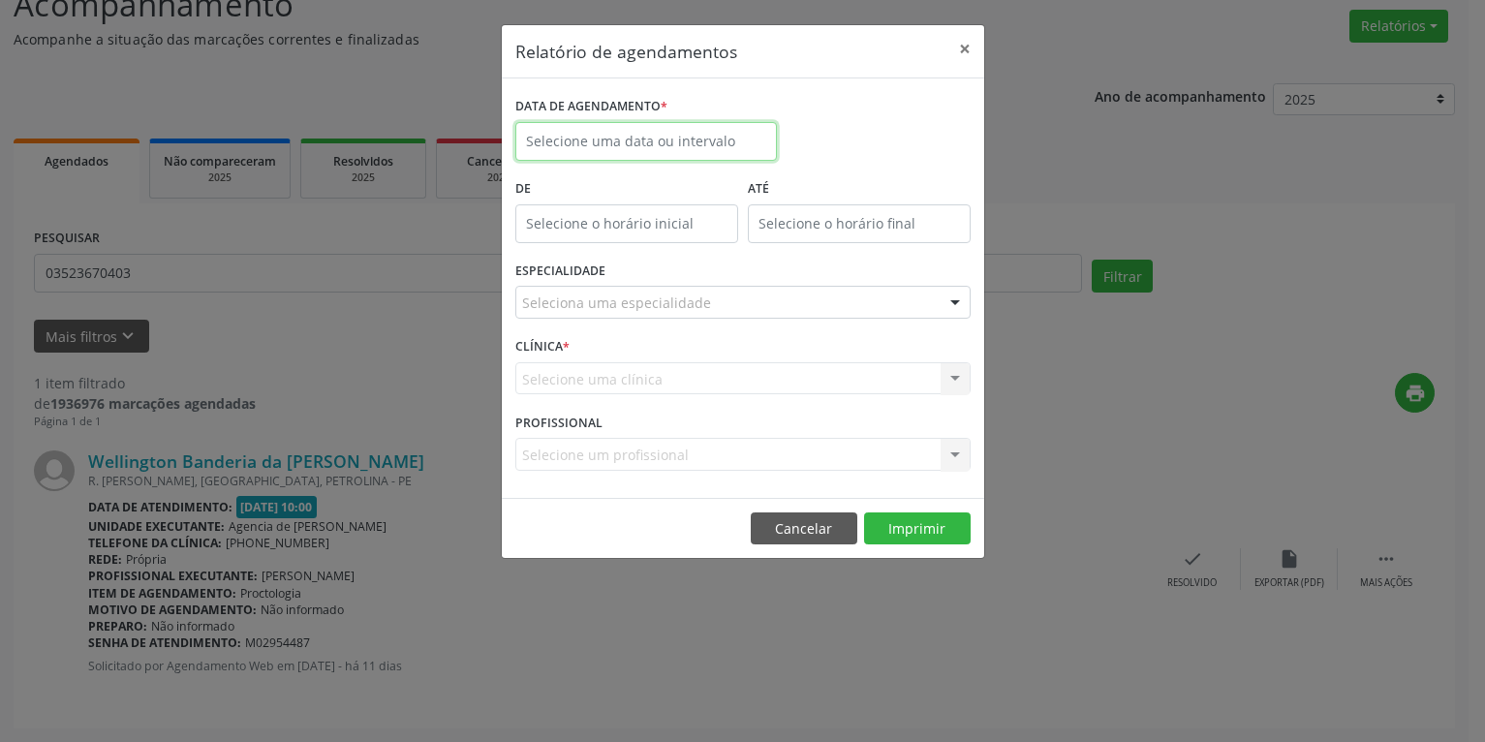
click at [728, 139] on input "text" at bounding box center [646, 141] width 262 height 39
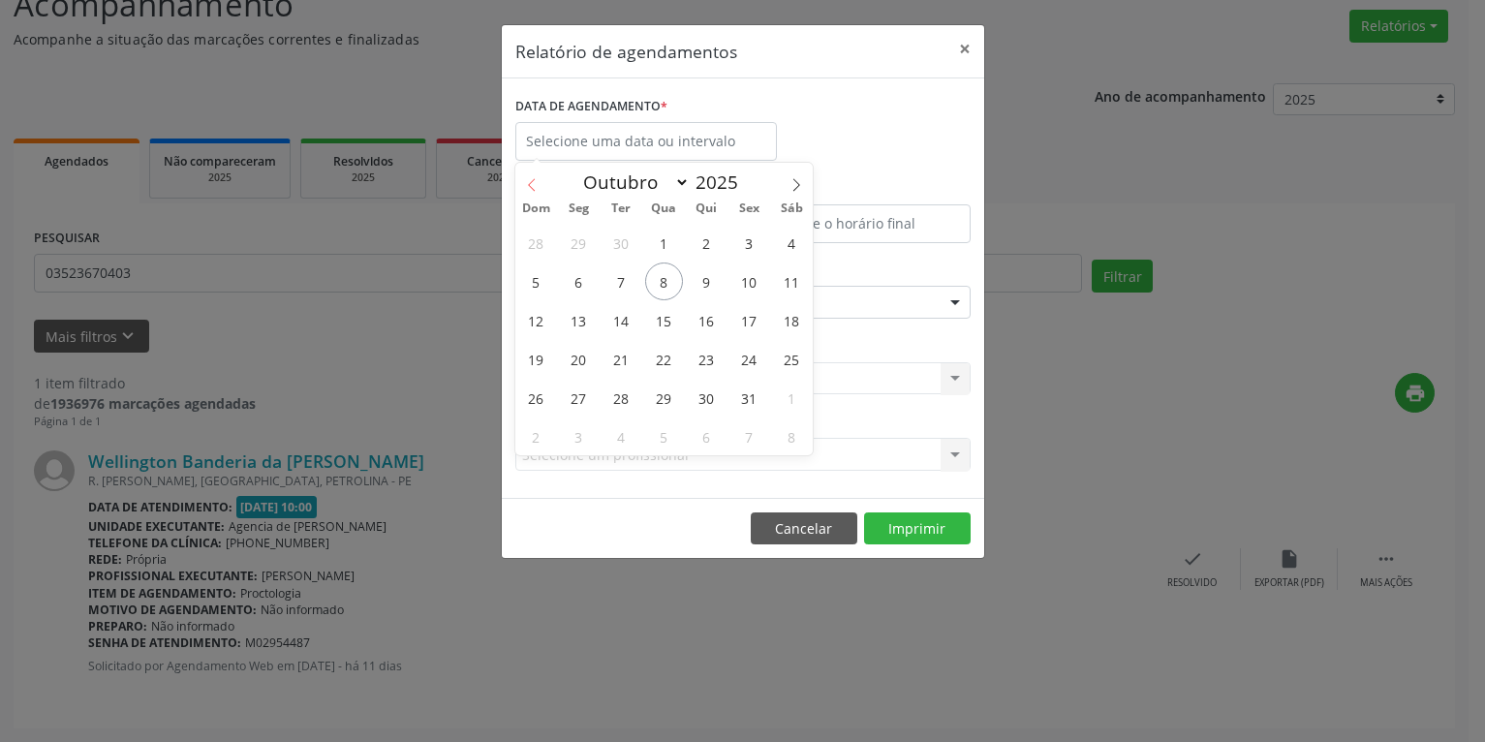
click at [529, 185] on icon at bounding box center [531, 184] width 7 height 13
select select "8"
click at [586, 398] on span "29" at bounding box center [579, 398] width 38 height 38
type input "[DATE]"
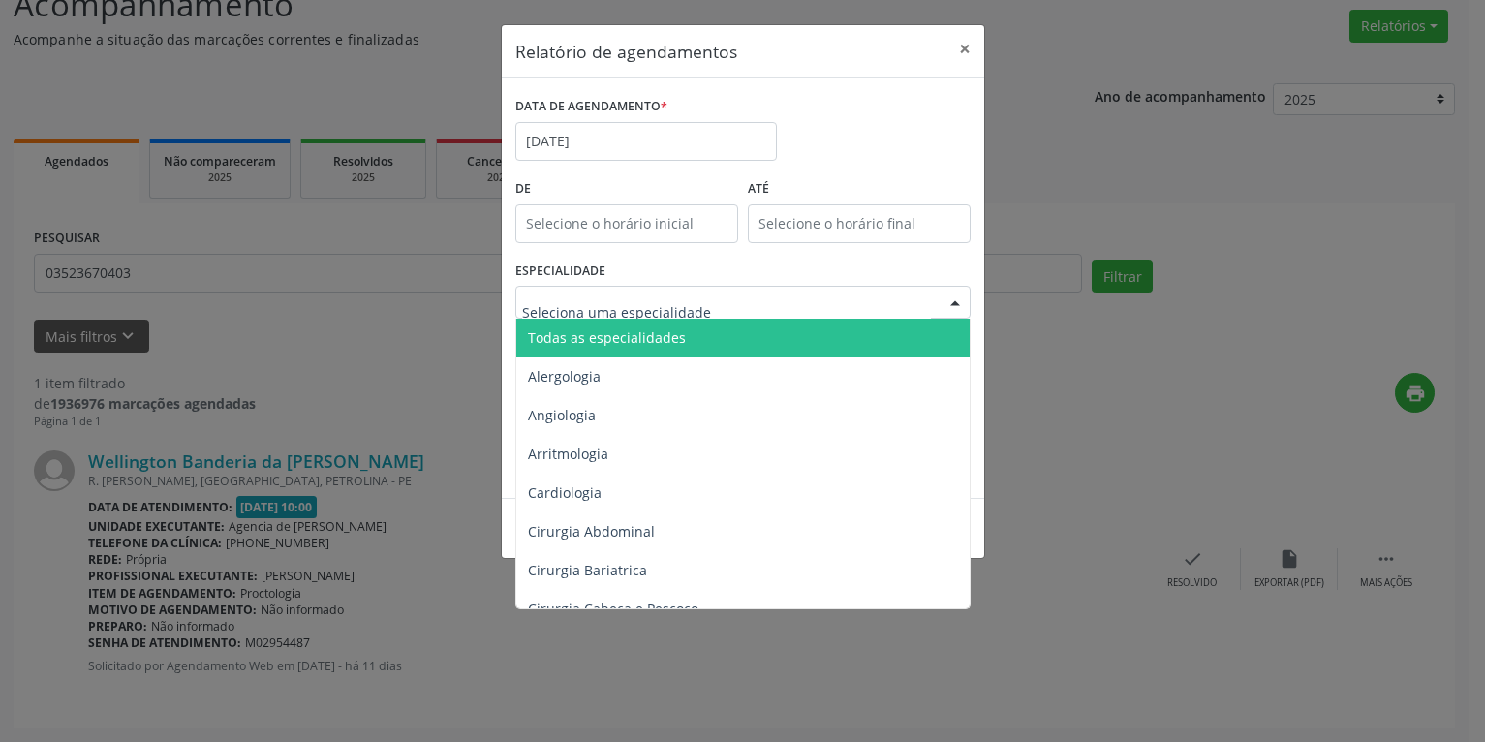
click at [665, 333] on span "Todas as especialidades" at bounding box center [607, 337] width 158 height 18
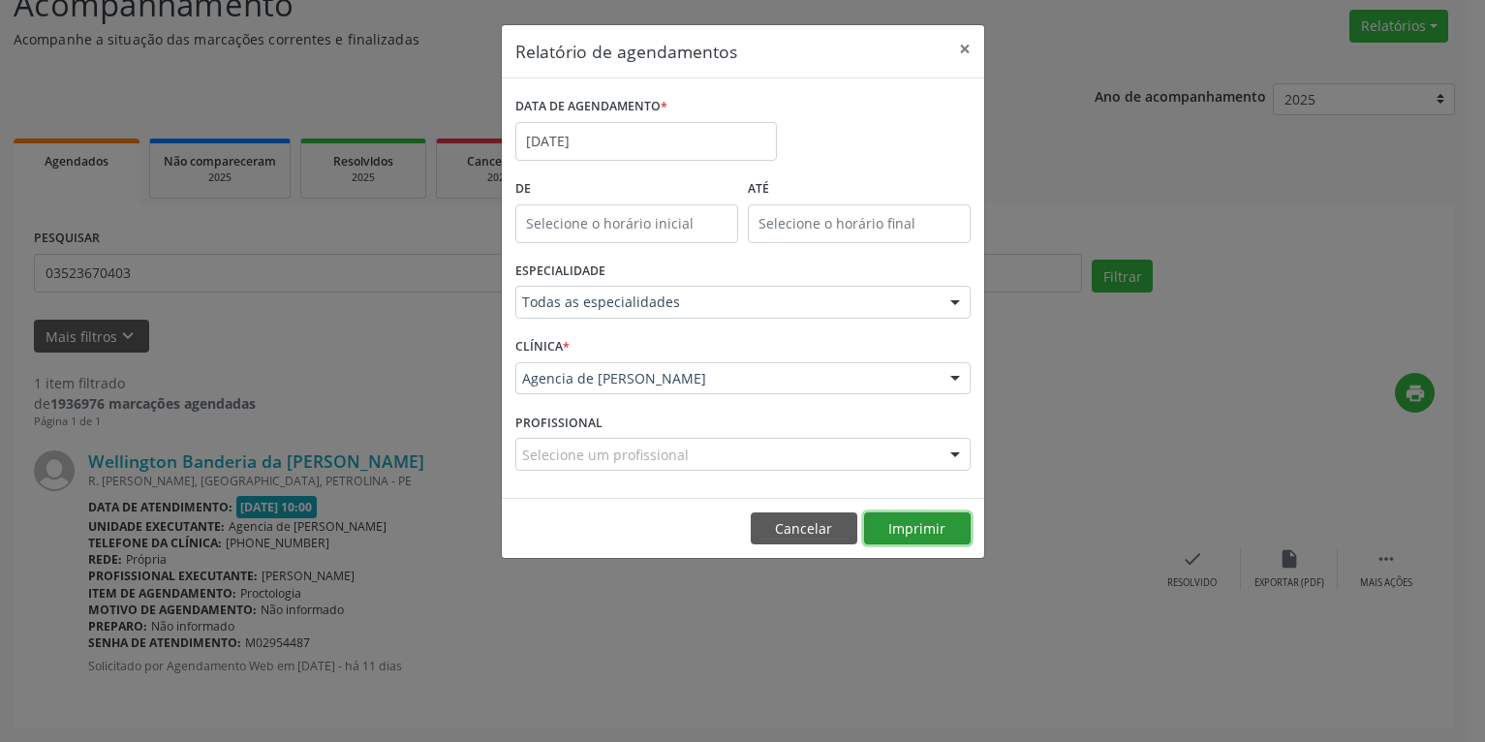
click at [911, 519] on button "Imprimir" at bounding box center [917, 528] width 107 height 33
click at [601, 127] on input "[DATE]" at bounding box center [646, 141] width 262 height 39
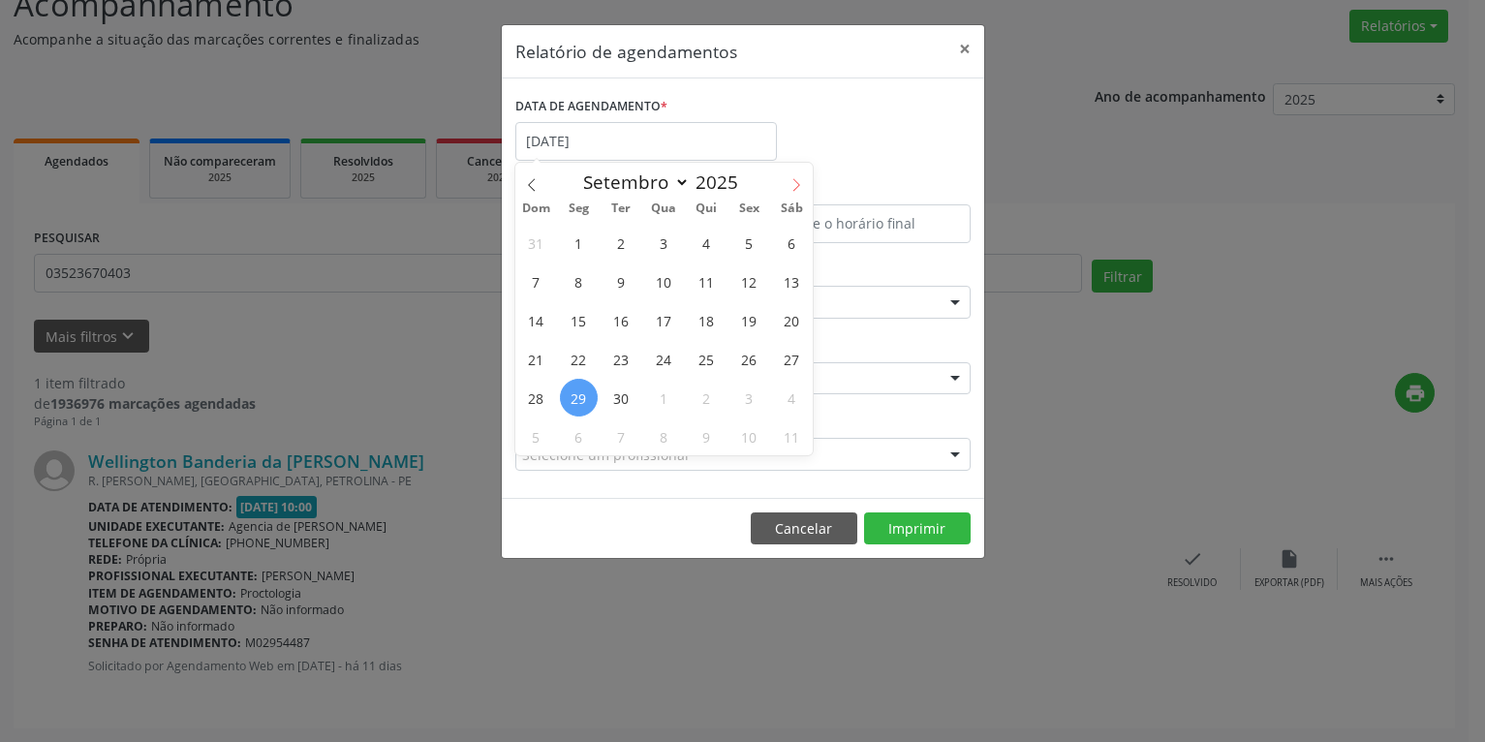
click at [799, 182] on icon at bounding box center [796, 185] width 14 height 14
select select "9"
click at [662, 330] on span "15" at bounding box center [664, 320] width 38 height 38
type input "[DATE]"
click at [662, 330] on span "15" at bounding box center [664, 320] width 38 height 38
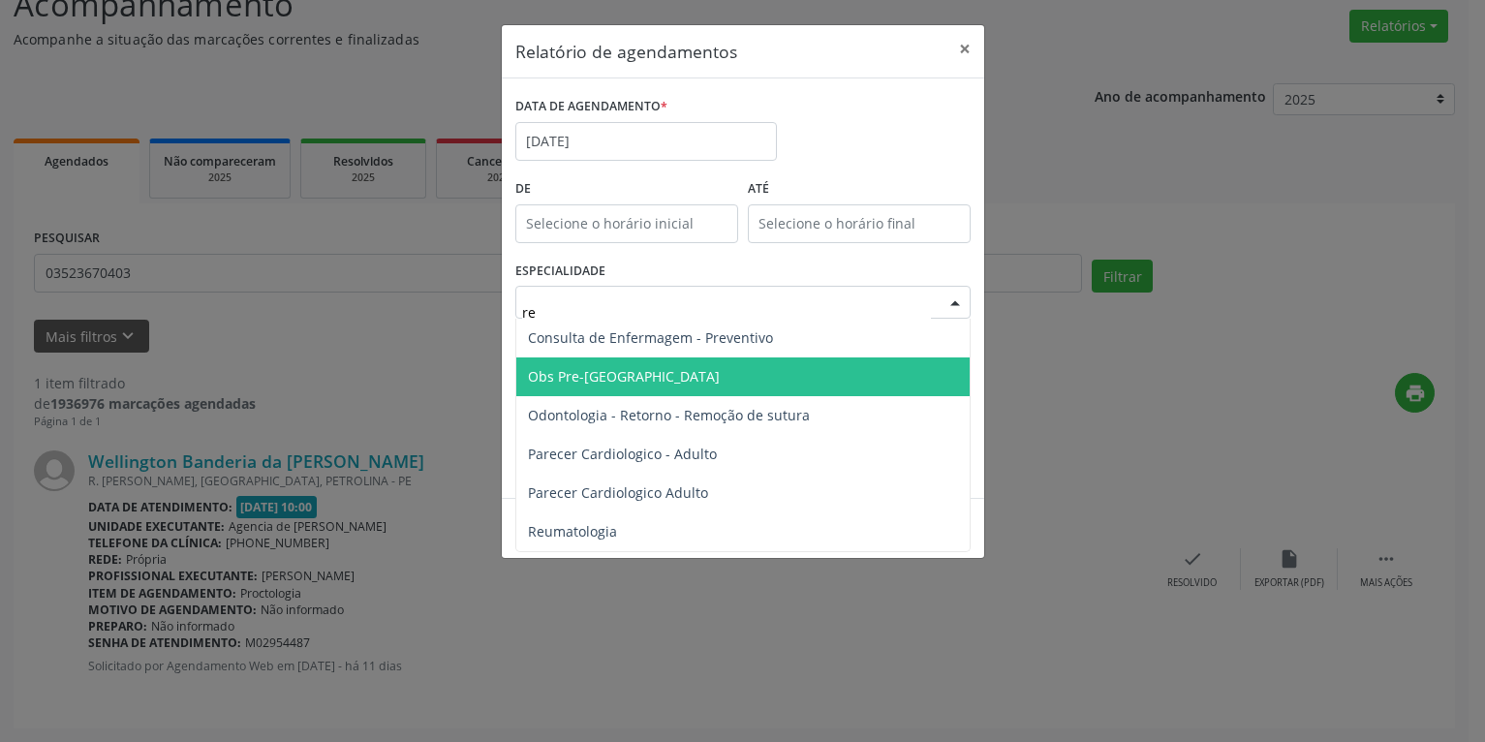
type input "reu"
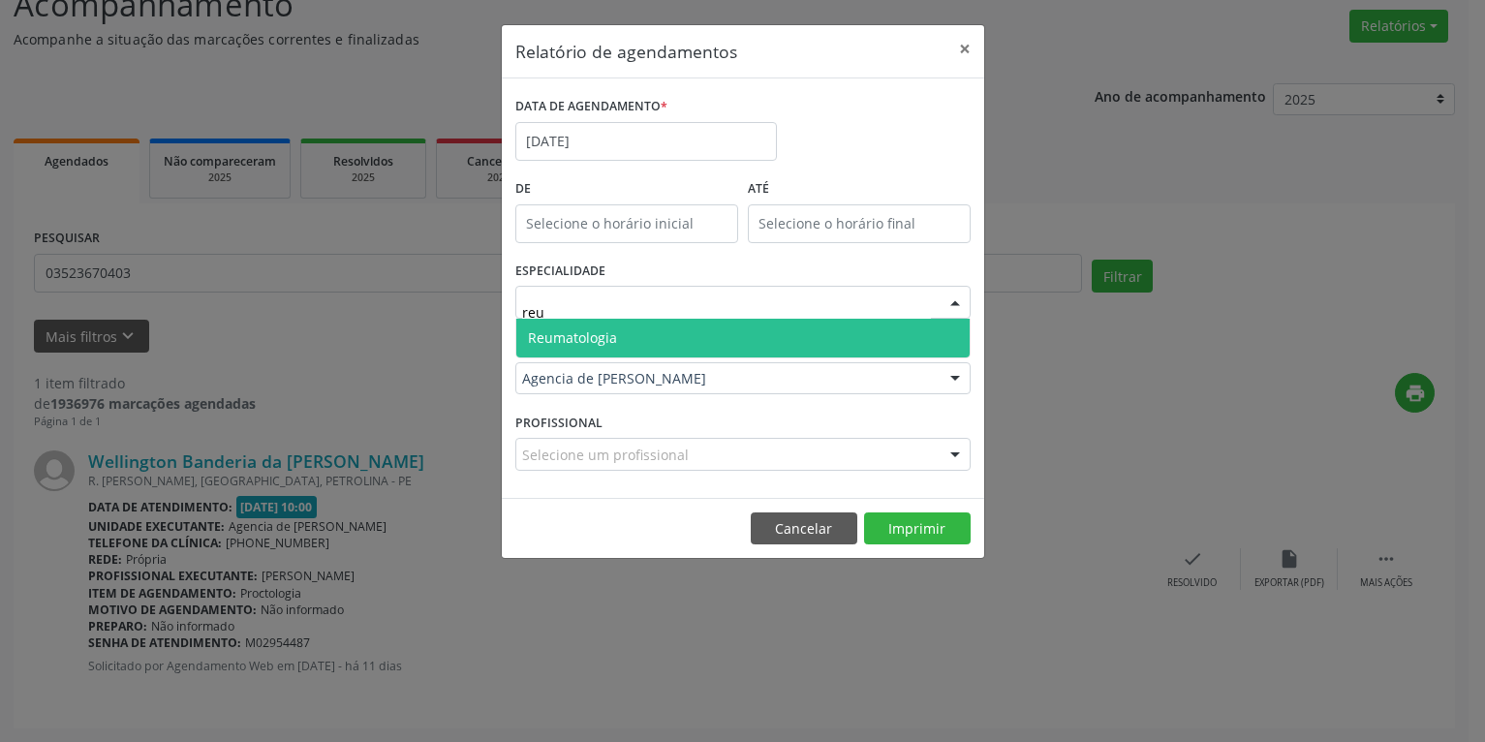
click at [587, 340] on span "Reumatologia" at bounding box center [572, 337] width 89 height 18
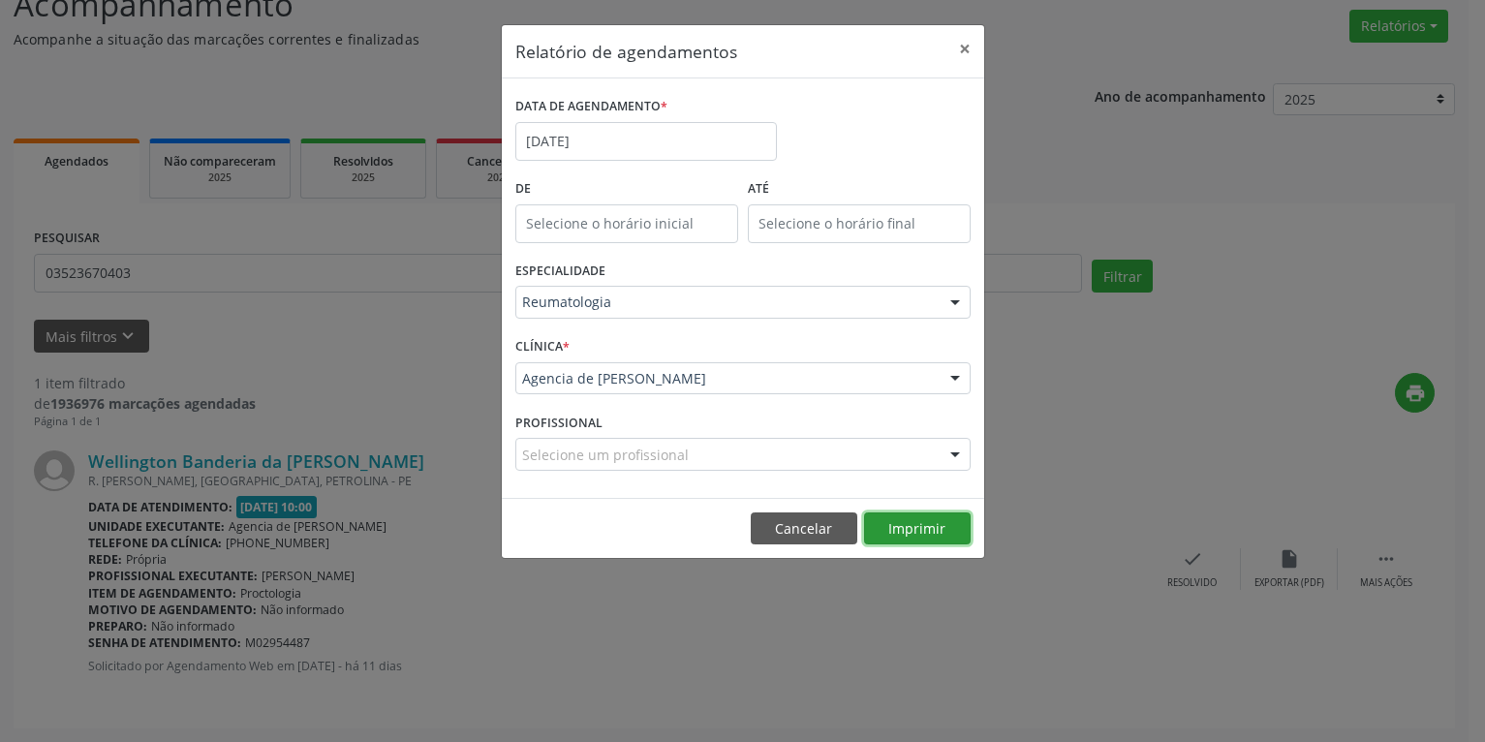
click at [916, 521] on button "Imprimir" at bounding box center [917, 528] width 107 height 33
